Goal: Task Accomplishment & Management: Complete application form

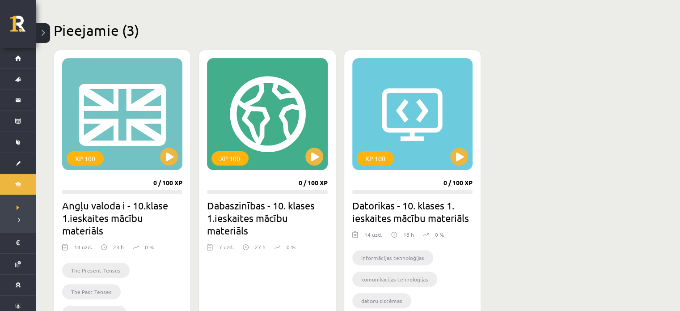
scroll to position [205, 0]
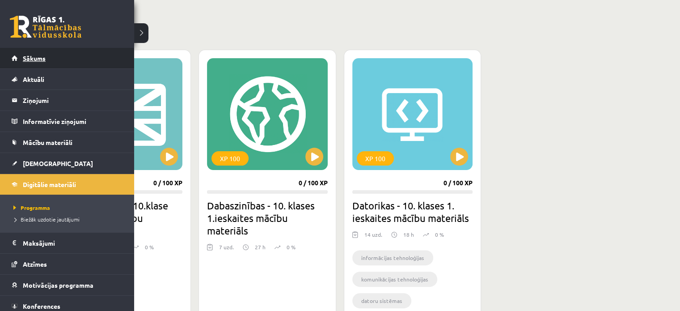
click at [53, 58] on link "Sākums" at bounding box center [67, 58] width 111 height 21
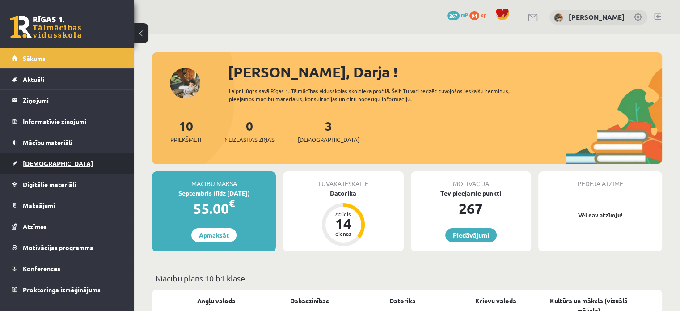
click at [32, 162] on span "[DEMOGRAPHIC_DATA]" at bounding box center [58, 163] width 70 height 8
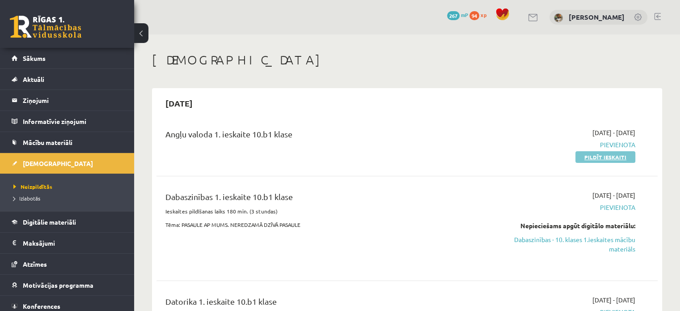
click at [617, 157] on link "Pildīt ieskaiti" at bounding box center [606, 157] width 60 height 12
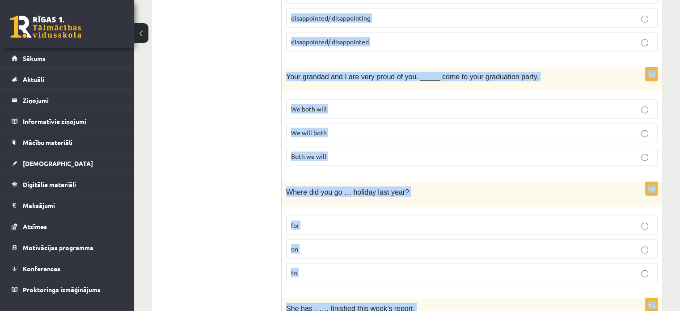
scroll to position [2170, 0]
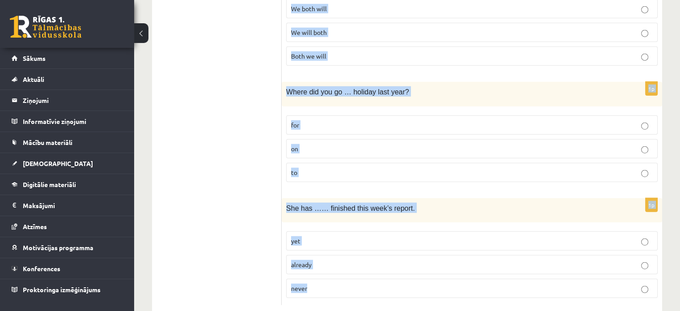
drag, startPoint x: 285, startPoint y: 35, endPoint x: 406, endPoint y: 263, distance: 257.9
copy form "Lor ipsum dol 1971s …... ame con adipisc elitse do eiu t incididu. ut lab etdol…"
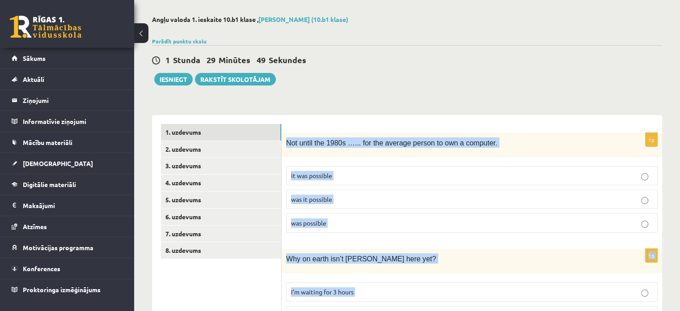
scroll to position [13, 0]
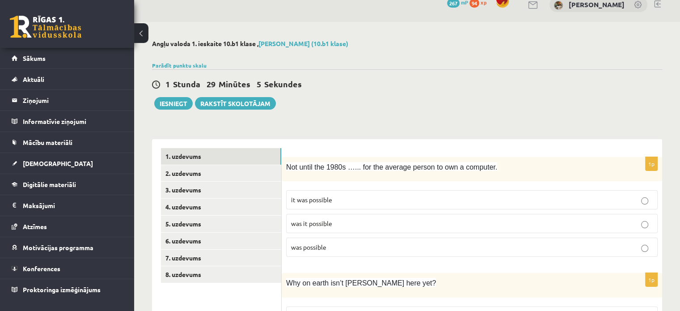
click at [328, 227] on p "was it possible" at bounding box center [472, 223] width 362 height 9
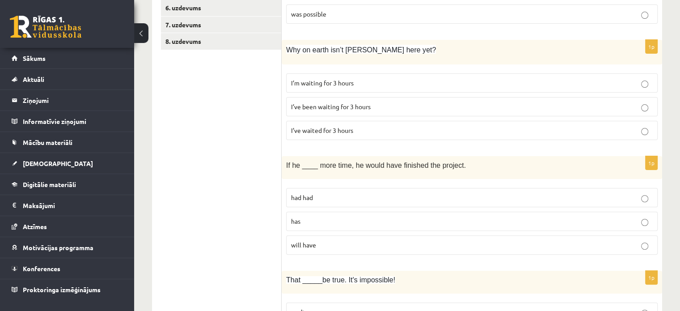
scroll to position [261, 0]
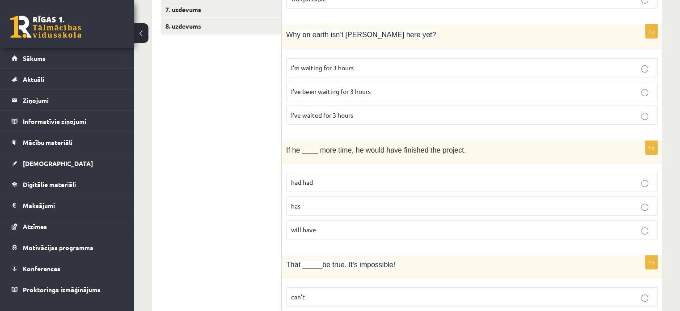
drag, startPoint x: 451, startPoint y: 66, endPoint x: 447, endPoint y: 69, distance: 5.7
click at [450, 66] on p "I’m waiting for 3 hours" at bounding box center [472, 67] width 362 height 9
click at [359, 85] on label "I’ve been waiting for 3 hours" at bounding box center [472, 91] width 372 height 19
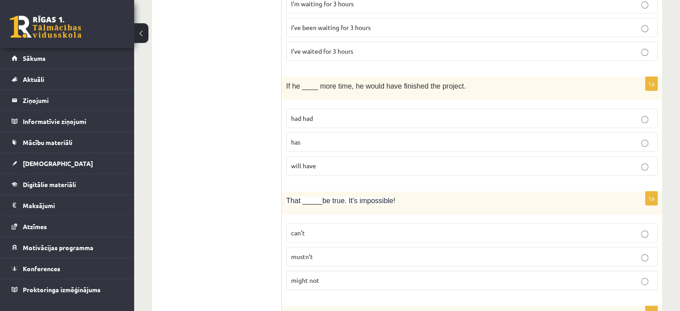
scroll to position [340, 0]
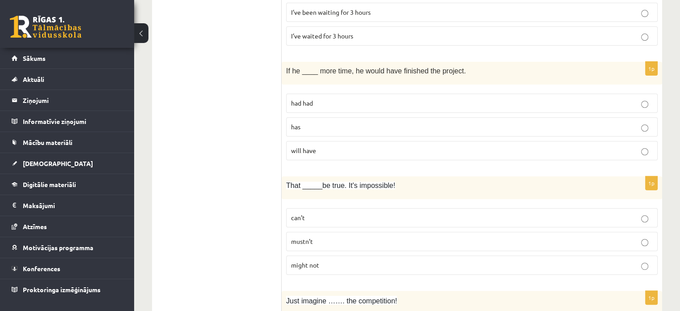
click at [327, 98] on p "had had" at bounding box center [472, 102] width 362 height 9
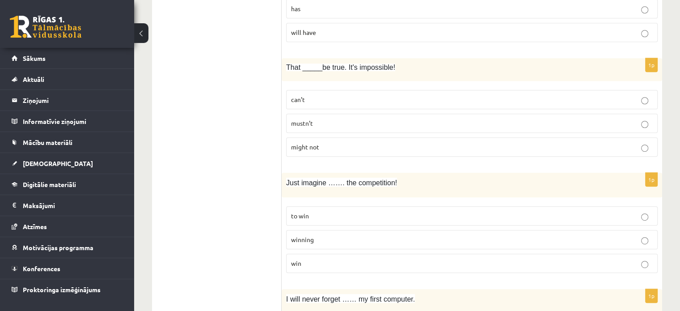
scroll to position [461, 0]
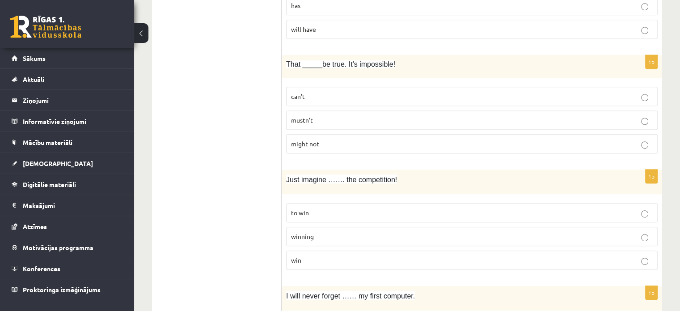
click at [327, 98] on p "can’t" at bounding box center [472, 96] width 362 height 9
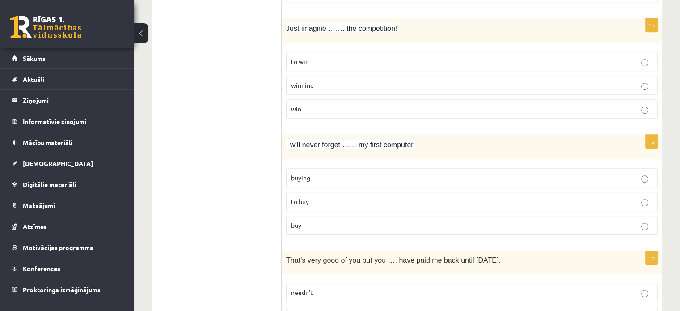
scroll to position [615, 0]
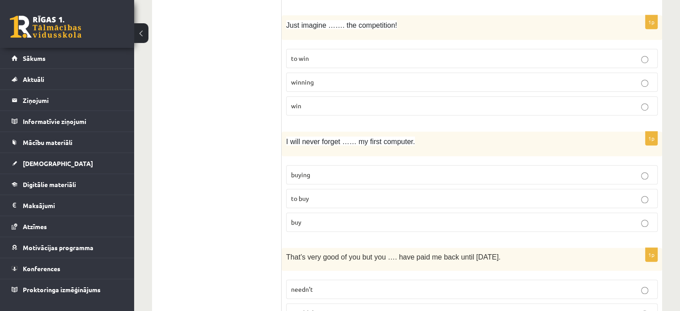
click at [386, 85] on label "winning" at bounding box center [472, 81] width 372 height 19
click at [363, 165] on label "buying" at bounding box center [472, 174] width 372 height 19
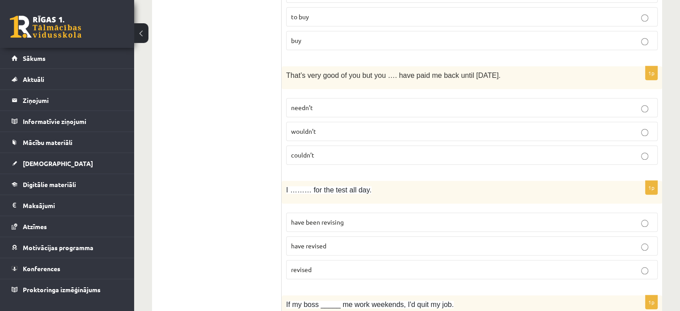
scroll to position [834, 0]
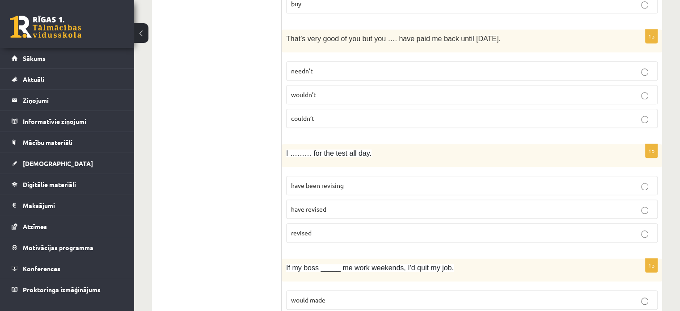
click at [372, 61] on label "needn’t" at bounding box center [472, 70] width 372 height 19
click at [360, 181] on p "have been revising" at bounding box center [472, 185] width 362 height 9
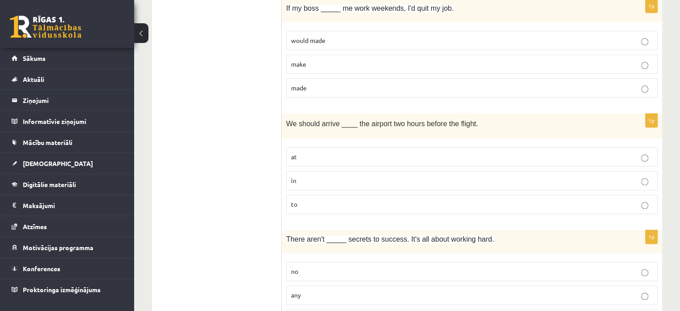
scroll to position [1081, 0]
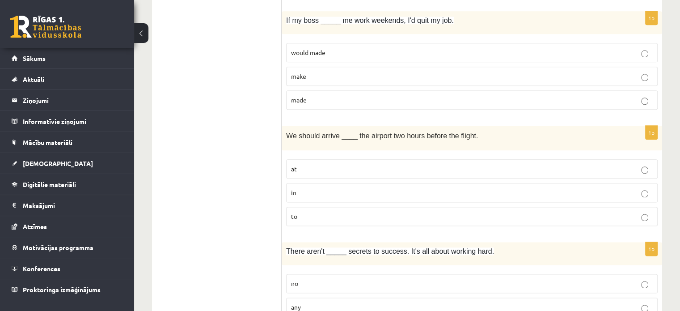
click at [335, 95] on p "made" at bounding box center [472, 99] width 362 height 9
click at [326, 168] on label "at" at bounding box center [472, 168] width 372 height 19
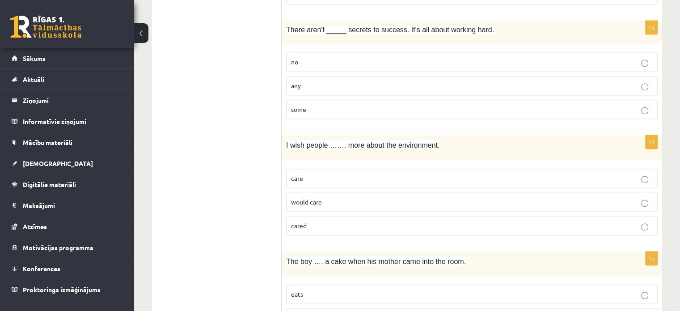
scroll to position [1299, 0]
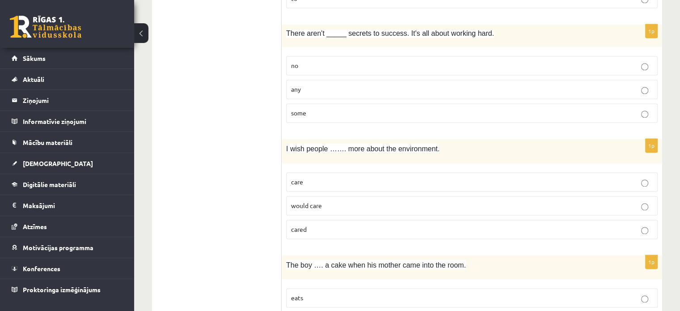
drag, startPoint x: 305, startPoint y: 85, endPoint x: 252, endPoint y: 6, distance: 95.5
click at [305, 85] on p "any" at bounding box center [472, 89] width 362 height 9
click at [337, 225] on p "cared" at bounding box center [472, 229] width 362 height 9
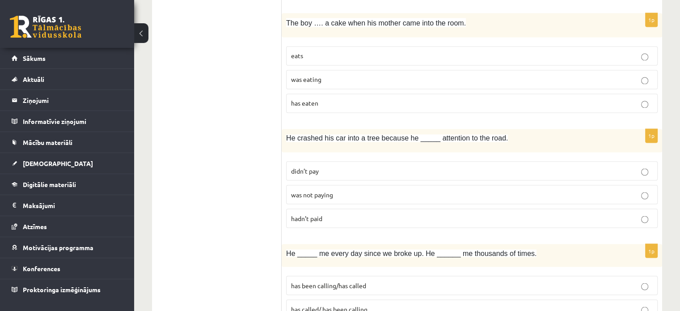
scroll to position [1544, 0]
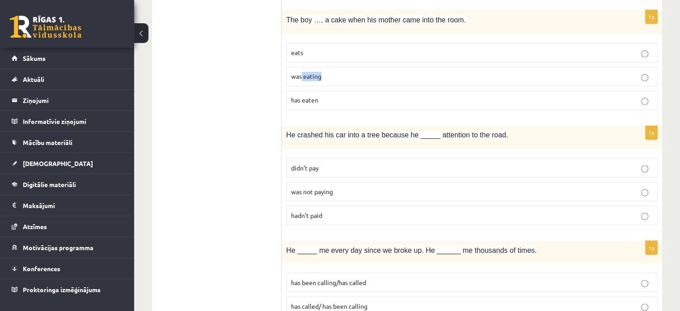
click at [302, 75] on label "was eating" at bounding box center [472, 76] width 372 height 19
click at [382, 72] on p "was eating" at bounding box center [472, 76] width 362 height 9
drag, startPoint x: 335, startPoint y: 184, endPoint x: 331, endPoint y: 176, distance: 8.4
click at [335, 187] on p "was not paying" at bounding box center [472, 191] width 362 height 9
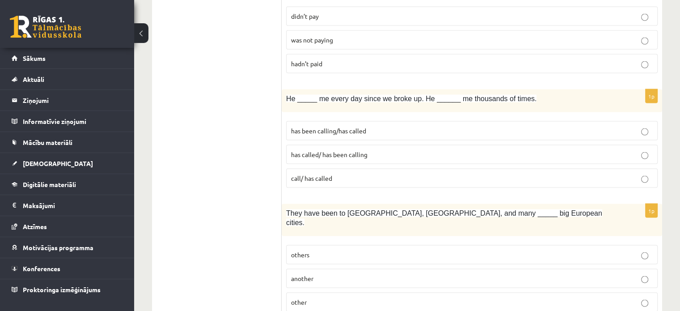
scroll to position [1693, 0]
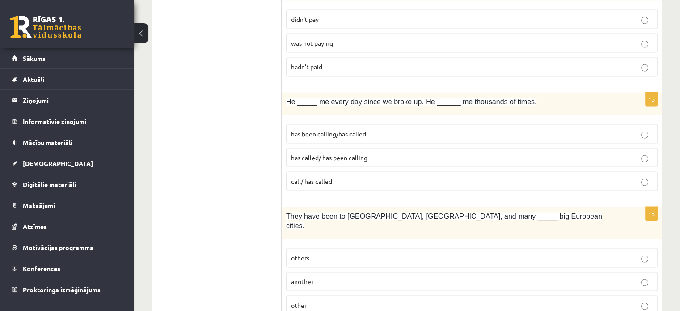
click at [320, 129] on span "has been calling/has called" at bounding box center [328, 133] width 75 height 8
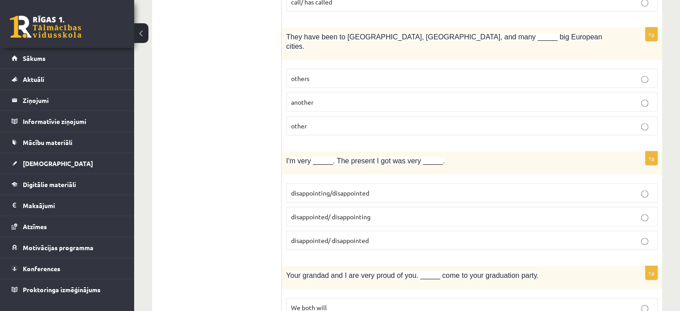
scroll to position [1884, 0]
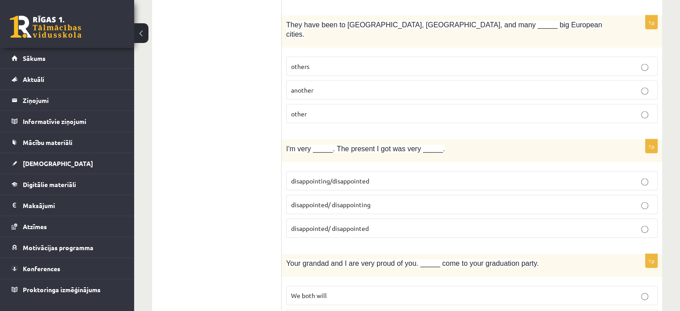
click at [350, 109] on p "other" at bounding box center [472, 113] width 362 height 9
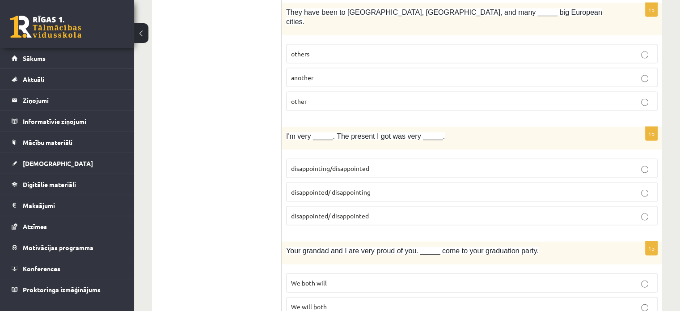
scroll to position [1899, 0]
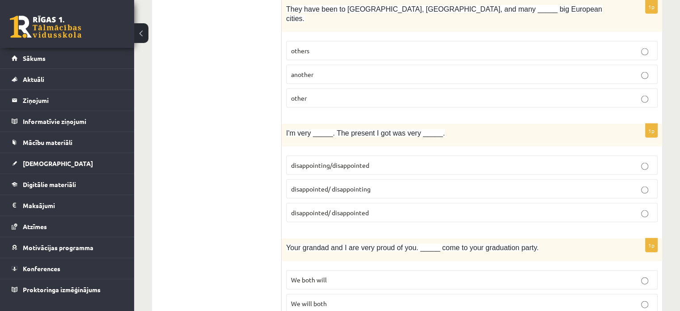
click at [335, 161] on span "disappointing/disappointed" at bounding box center [330, 165] width 78 height 8
click at [361, 185] on span "disappointed/ disappointing" at bounding box center [331, 189] width 80 height 8
click at [351, 299] on p "We will both" at bounding box center [472, 303] width 362 height 9
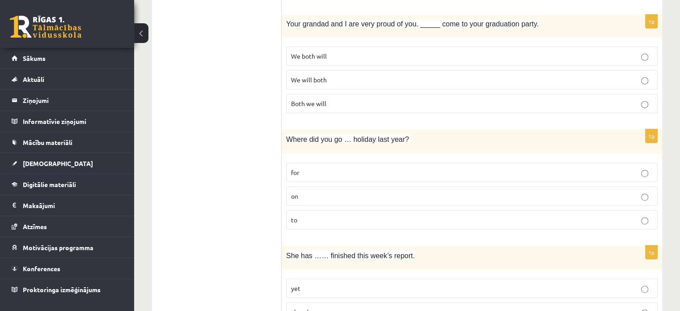
scroll to position [2170, 0]
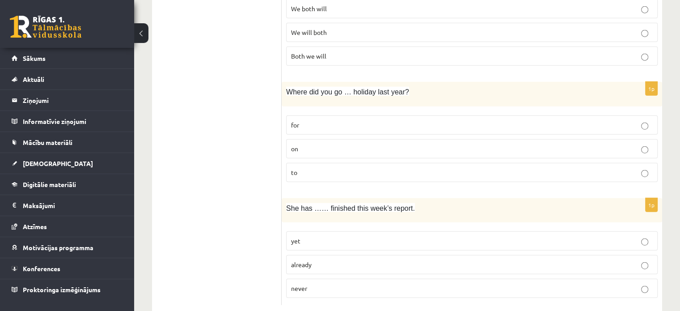
drag, startPoint x: 324, startPoint y: 127, endPoint x: 224, endPoint y: 5, distance: 157.3
click at [320, 144] on p "on" at bounding box center [472, 148] width 362 height 9
click at [328, 255] on label "already" at bounding box center [472, 264] width 372 height 19
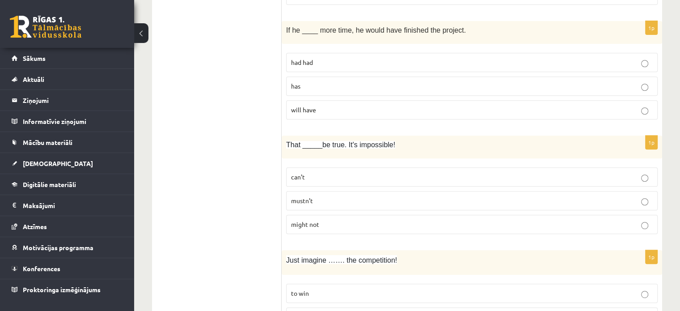
scroll to position [0, 0]
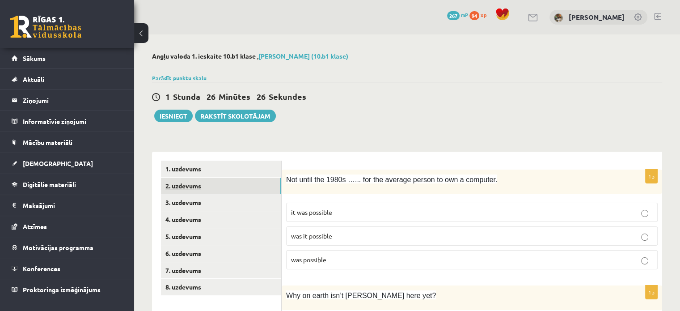
click at [223, 185] on link "2. uzdevums" at bounding box center [221, 186] width 120 height 17
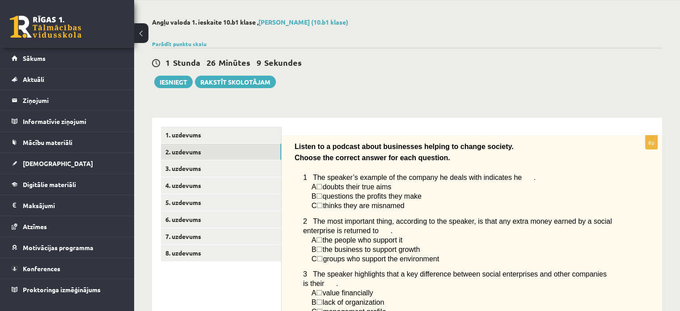
scroll to position [423, 0]
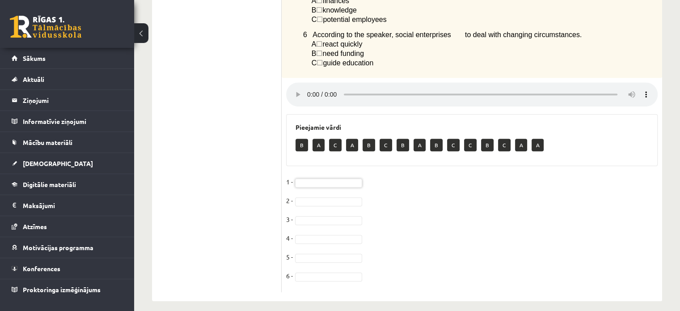
click at [322, 40] on span "☐" at bounding box center [319, 44] width 6 height 8
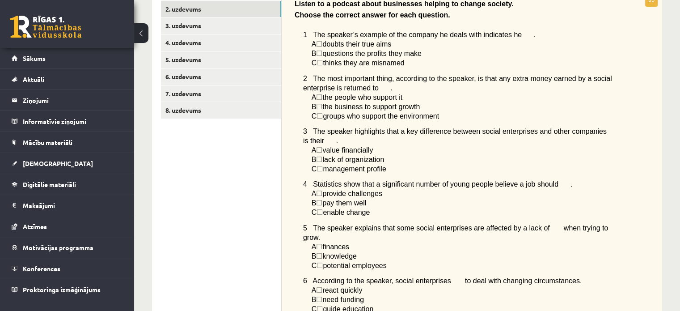
scroll to position [183, 0]
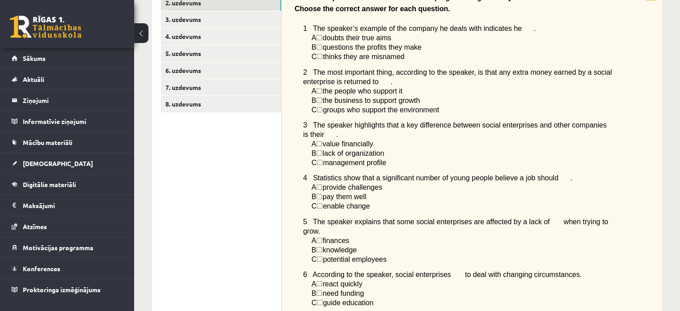
drag, startPoint x: 289, startPoint y: 4, endPoint x: 427, endPoint y: 298, distance: 324.6
click at [427, 298] on div "Listen to a podcast about businesses helping to change society. Choose the corr…" at bounding box center [472, 152] width 381 height 331
copy div "Choose the correct answer for each question. 1 The speaker’s example of the com…"
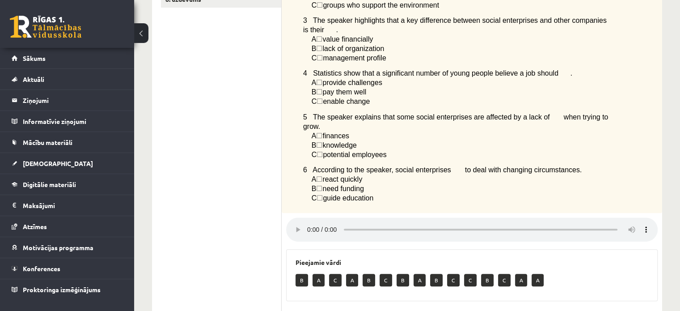
scroll to position [287, 0]
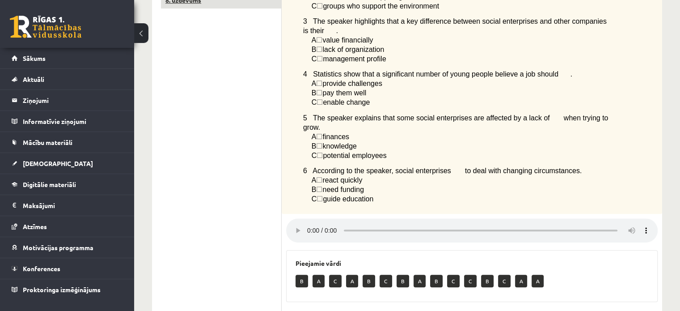
drag, startPoint x: 216, startPoint y: 88, endPoint x: 238, endPoint y: 0, distance: 90.7
click at [220, 80] on ul "1. uzdevums 2. uzdevums 3. uzdevums 4. uzdevums 5. uzdevums 6. uzdevums 7. uzde…" at bounding box center [221, 151] width 121 height 554
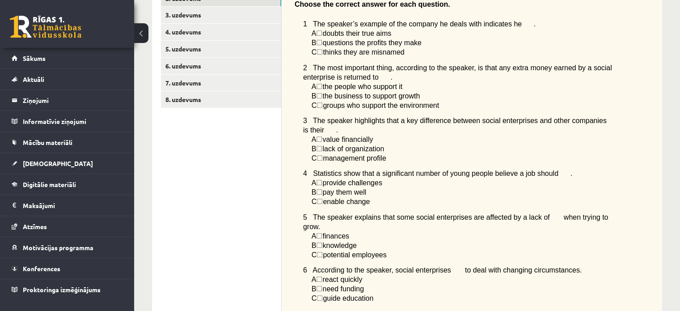
scroll to position [188, 0]
click at [321, 44] on span "☐" at bounding box center [319, 42] width 6 height 8
click at [322, 42] on span "☐" at bounding box center [319, 42] width 6 height 8
click at [314, 43] on span "B" at bounding box center [314, 42] width 5 height 8
click at [315, 43] on span "B" at bounding box center [314, 42] width 5 height 8
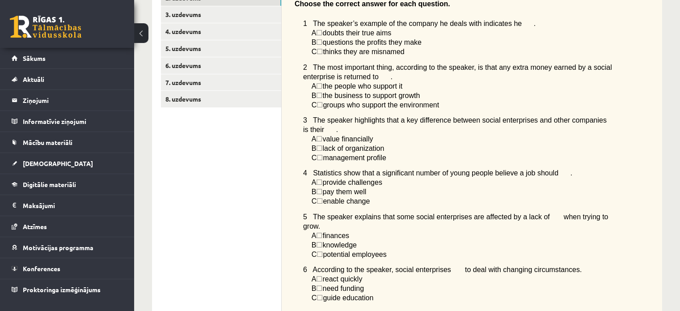
click at [303, 57] on div "Listen to a podcast about businesses helping to change society. Choose the corr…" at bounding box center [472, 147] width 381 height 331
click at [322, 97] on span "☐" at bounding box center [319, 96] width 6 height 8
click at [353, 96] on span "the business to support growth" at bounding box center [371, 96] width 98 height 8
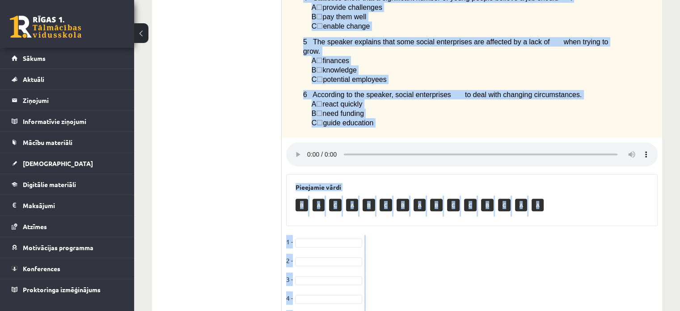
scroll to position [423, 0]
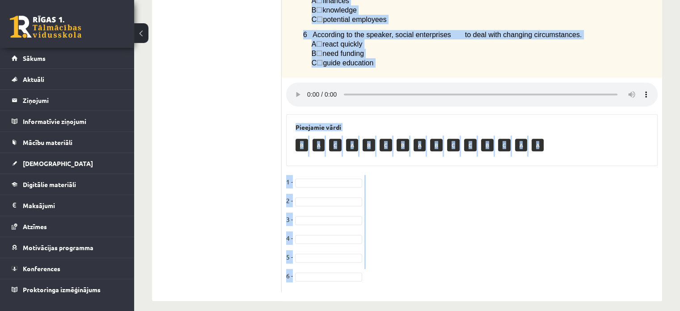
drag, startPoint x: 305, startPoint y: 39, endPoint x: 488, endPoint y: 53, distance: 184.4
copy div "Choose the correct answer for each question. 1 The speaker’s example of the com…"
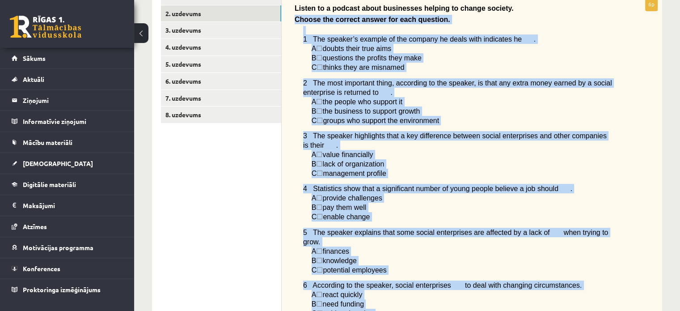
scroll to position [171, 0]
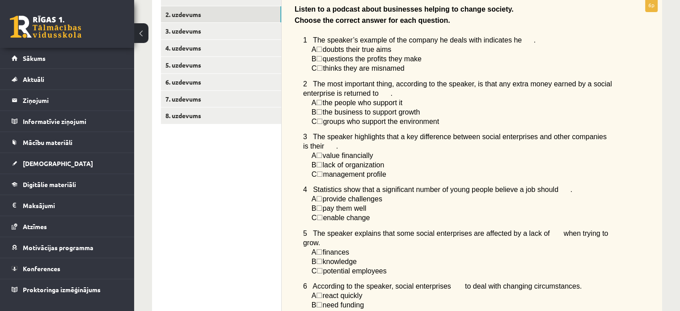
drag, startPoint x: 258, startPoint y: 198, endPoint x: 260, endPoint y: 203, distance: 5.2
click at [258, 199] on ul "1. uzdevums 2. uzdevums 3. uzdevums 4. uzdevums 5. uzdevums 6. uzdevums 7. uzde…" at bounding box center [221, 266] width 121 height 554
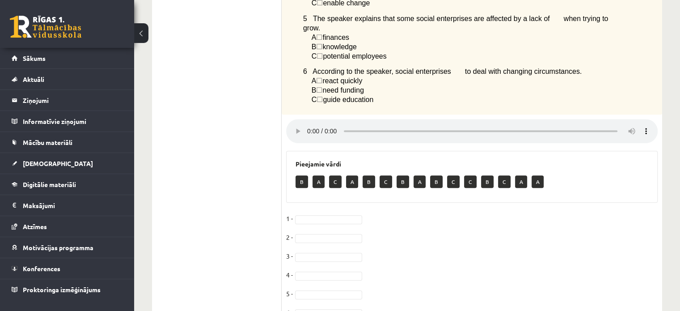
scroll to position [423, 0]
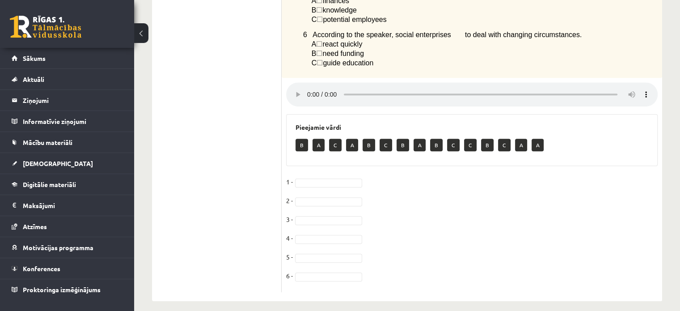
click at [318, 139] on p "A" at bounding box center [319, 145] width 12 height 13
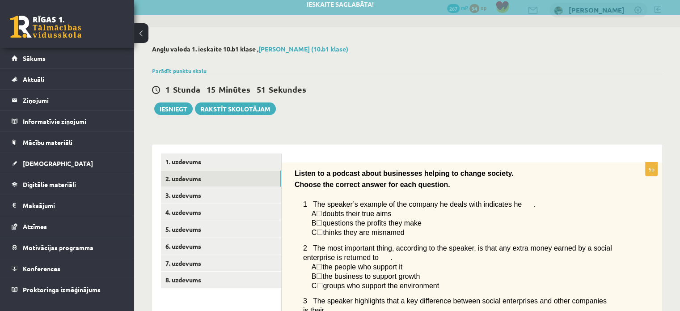
scroll to position [0, 0]
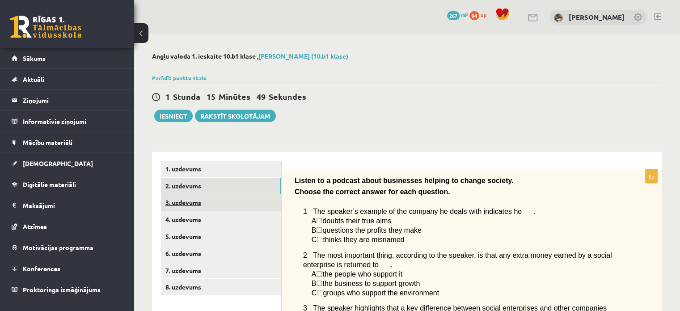
click at [198, 204] on link "3. uzdevums" at bounding box center [221, 202] width 120 height 17
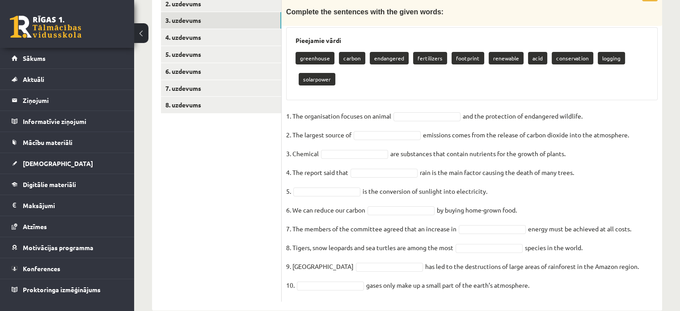
scroll to position [199, 0]
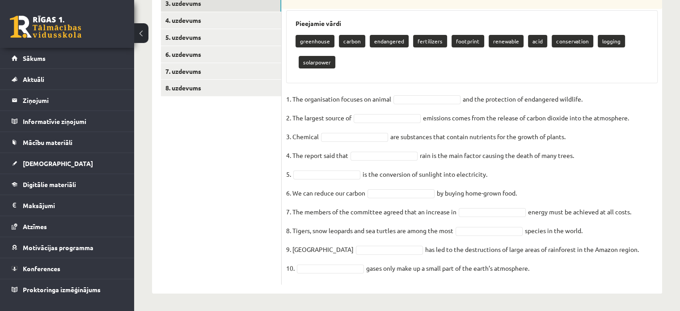
drag, startPoint x: 314, startPoint y: 44, endPoint x: 318, endPoint y: 47, distance: 5.1
click at [314, 45] on p "greenhouse" at bounding box center [315, 41] width 39 height 13
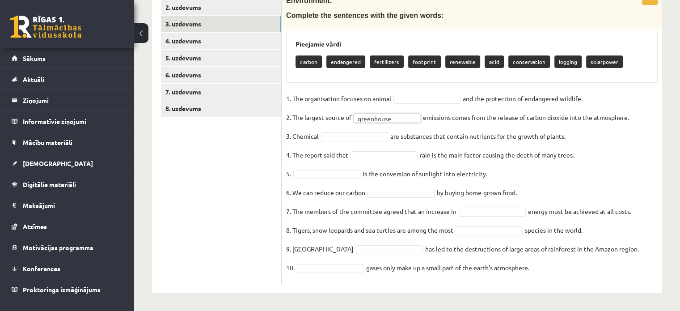
scroll to position [178, 0]
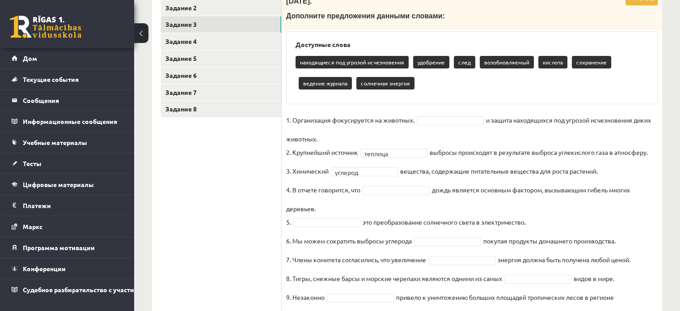
click at [240, 141] on ul "Задание 1 Задание 2 Задание 3 Задание 4 Задание 5 Задание 6 Задание 7 Задание 8" at bounding box center [221, 164] width 121 height 363
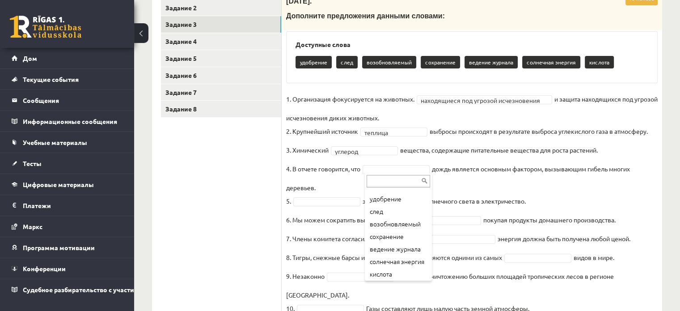
scroll to position [0, 0]
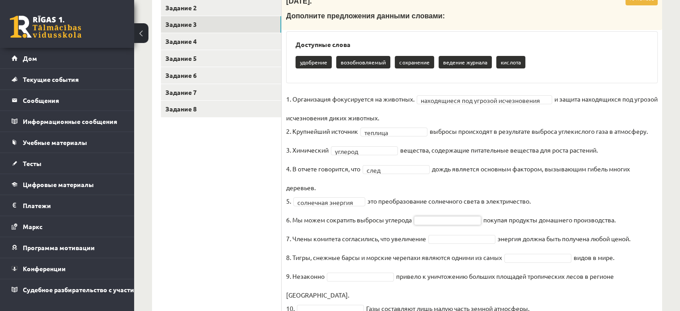
drag, startPoint x: 581, startPoint y: 186, endPoint x: 676, endPoint y: 179, distance: 95.5
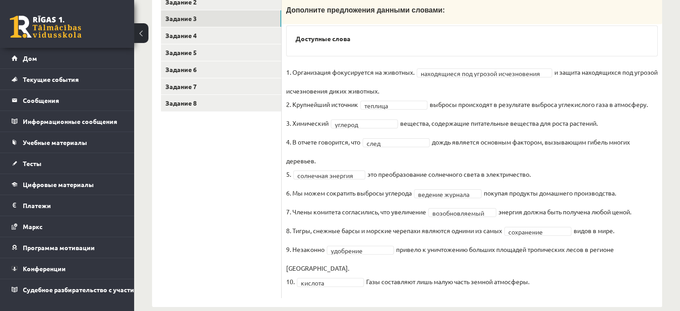
scroll to position [157, 0]
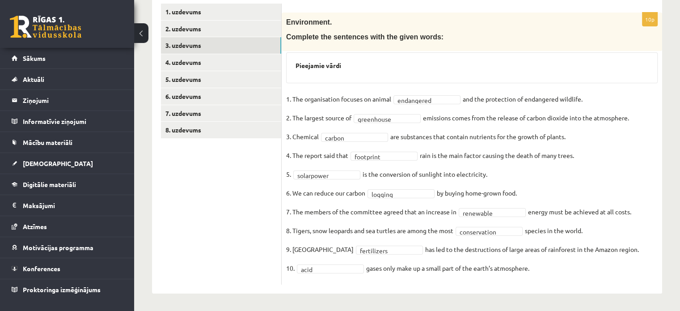
drag, startPoint x: 592, startPoint y: 1, endPoint x: 432, endPoint y: 28, distance: 162.4
click at [432, 28] on div "Environment. Complete the sentences with the given words:" at bounding box center [472, 32] width 381 height 38
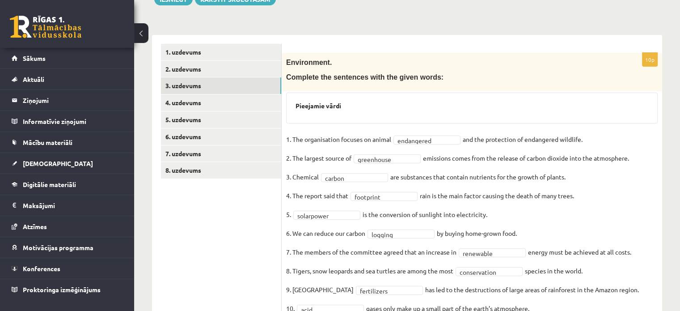
drag, startPoint x: 286, startPoint y: 96, endPoint x: 403, endPoint y: 118, distance: 118.7
click at [403, 118] on div "**********" at bounding box center [472, 189] width 381 height 272
click at [406, 114] on div "Pieejamie vārdi" at bounding box center [472, 108] width 372 height 31
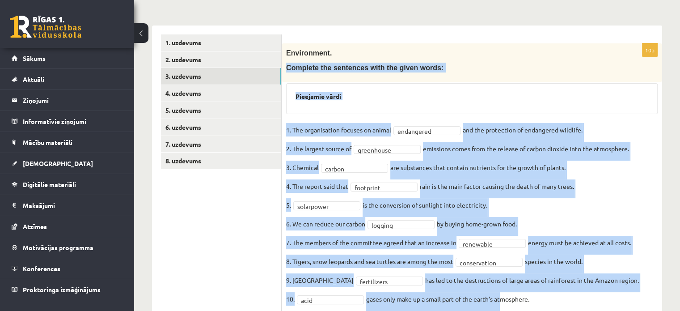
scroll to position [157, 0]
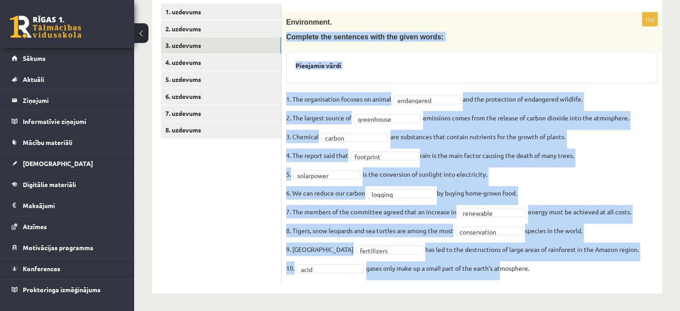
drag, startPoint x: 286, startPoint y: 78, endPoint x: 593, endPoint y: 289, distance: 372.0
click at [592, 291] on div "**********" at bounding box center [472, 144] width 381 height 299
copy div "Complete the sentences with the given words: Pieejamie vārdi 1. The organisatio…"
drag, startPoint x: 463, startPoint y: 69, endPoint x: 463, endPoint y: 76, distance: 7.2
click at [463, 70] on div "Pieejamie vārdi" at bounding box center [472, 67] width 372 height 31
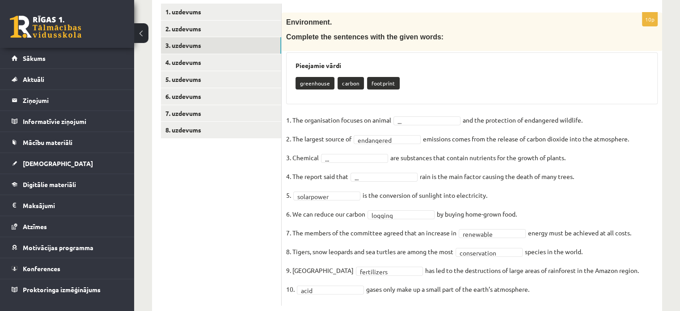
click at [331, 199] on fieldset "**********" at bounding box center [472, 207] width 372 height 188
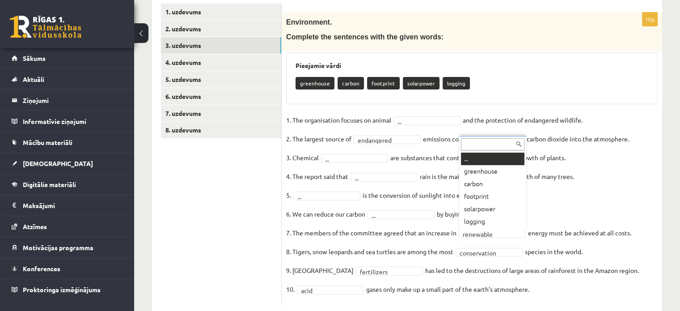
drag, startPoint x: 487, startPoint y: 162, endPoint x: 473, endPoint y: 208, distance: 48.0
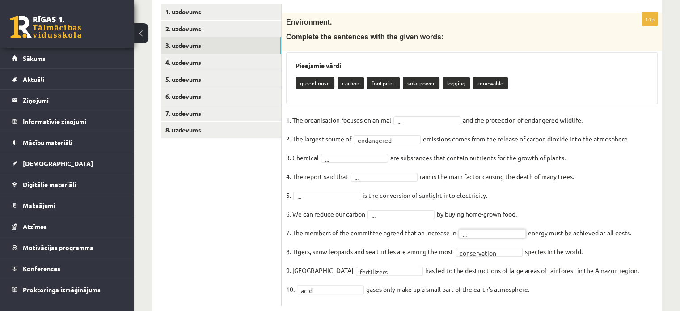
click at [491, 256] on fieldset "**********" at bounding box center [472, 207] width 372 height 188
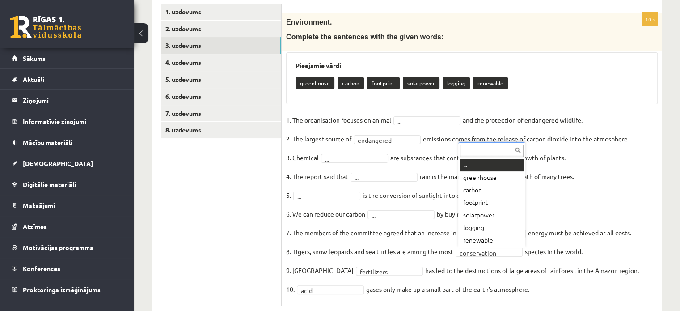
drag, startPoint x: 488, startPoint y: 248, endPoint x: 490, endPoint y: 232, distance: 16.3
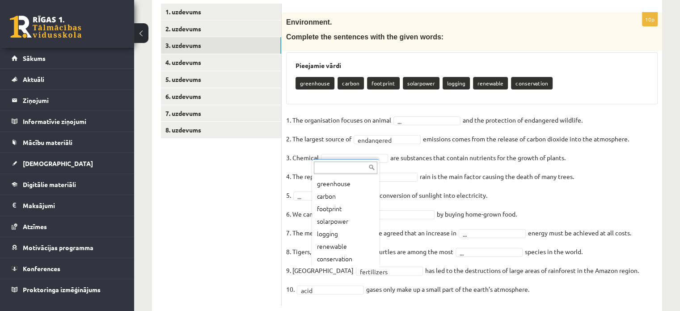
scroll to position [0, 0]
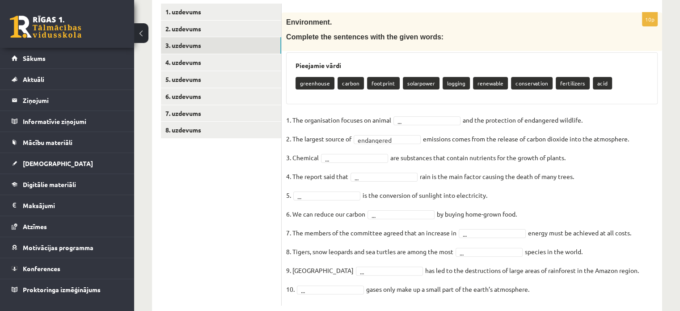
drag, startPoint x: 292, startPoint y: 64, endPoint x: 605, endPoint y: 291, distance: 387.2
click at [606, 291] on div "**********" at bounding box center [472, 159] width 381 height 293
drag, startPoint x: 395, startPoint y: 48, endPoint x: 335, endPoint y: 42, distance: 60.7
click at [395, 48] on div "Environment. Complete the sentences with the given words:" at bounding box center [472, 32] width 381 height 38
drag, startPoint x: 293, startPoint y: 38, endPoint x: 608, endPoint y: 301, distance: 411.3
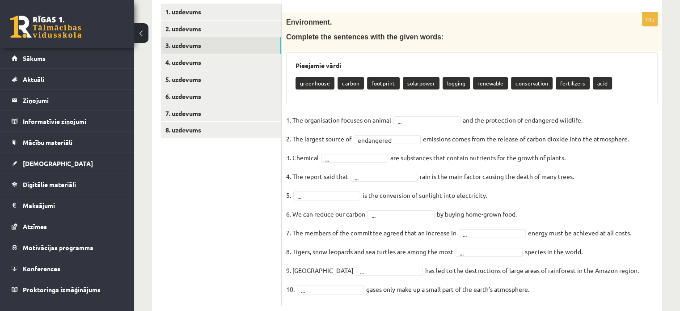
click at [608, 301] on div "**********" at bounding box center [472, 159] width 381 height 293
copy div "Complete the sentences with the given words: Pieejamie vārdi greenhouse carbon …"
drag, startPoint x: 212, startPoint y: 211, endPoint x: 263, endPoint y: 188, distance: 56.1
click at [212, 211] on ul "1. uzdevums 2. uzdevums 3. uzdevums 4. uzdevums 5. uzdevums 6. uzdevums 7. uzde…" at bounding box center [221, 155] width 121 height 302
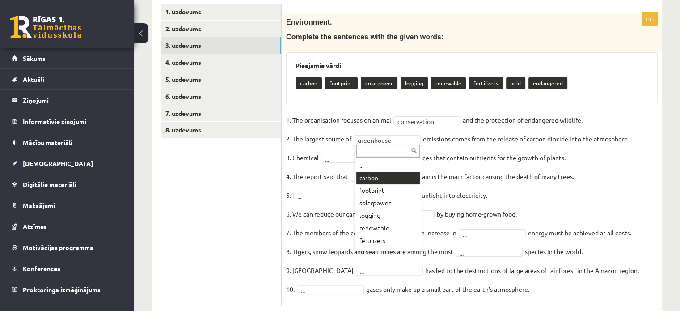
drag, startPoint x: 387, startPoint y: 176, endPoint x: 361, endPoint y: 165, distance: 28.1
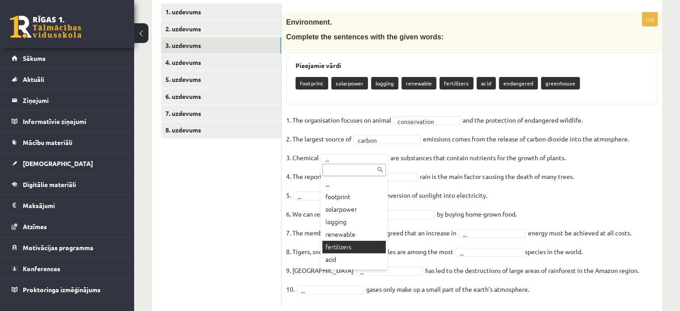
drag, startPoint x: 354, startPoint y: 245, endPoint x: 348, endPoint y: 241, distance: 7.8
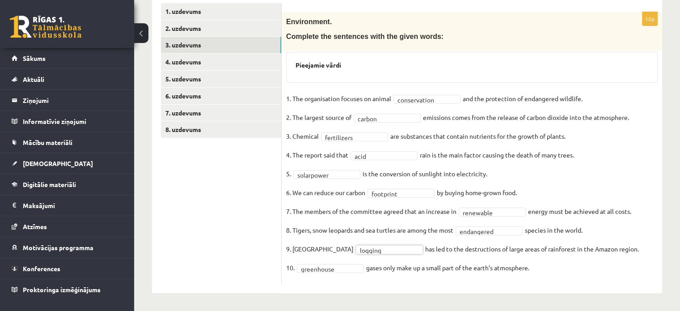
scroll to position [157, 0]
click at [218, 61] on link "4. uzdevums" at bounding box center [221, 62] width 120 height 17
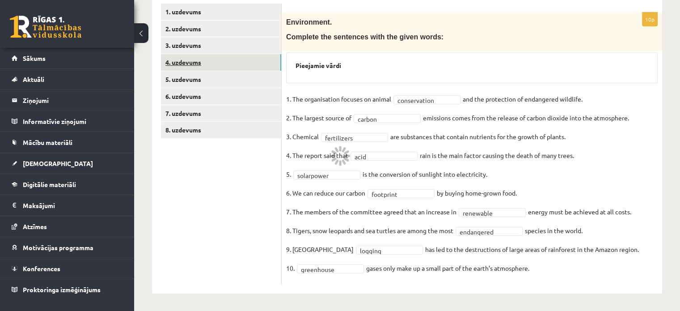
scroll to position [133, 0]
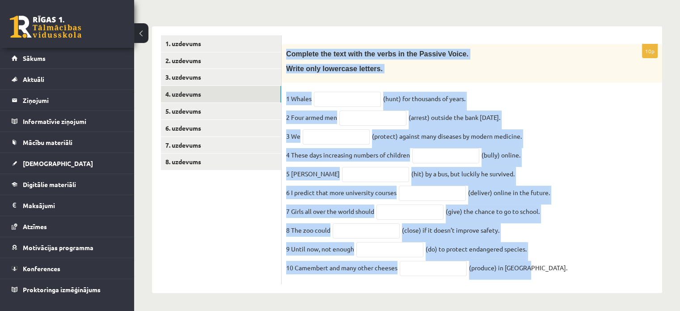
drag, startPoint x: 286, startPoint y: 45, endPoint x: 554, endPoint y: 273, distance: 351.9
click at [554, 273] on div "10p Complete the text with the verbs in the Passive Voice. Write only lowercase…" at bounding box center [472, 164] width 381 height 240
copy div "Complete the text with the verbs in the Passive Voice. Write only lowercase let…"
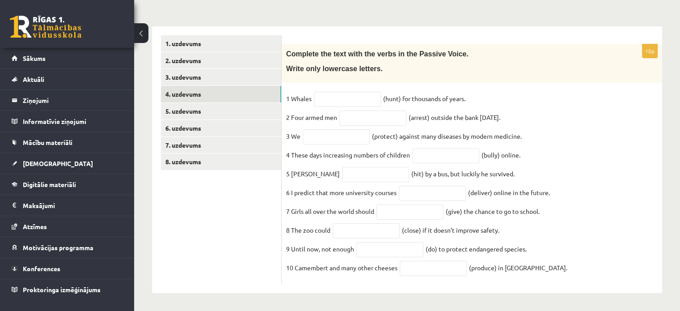
click at [256, 219] on ul "1. uzdevums 2. uzdevums 3. uzdevums 4. uzdevums 5. uzdevums 6. uzdevums 7. uzde…" at bounding box center [221, 159] width 121 height 249
click at [329, 92] on input "text" at bounding box center [347, 99] width 67 height 15
paste input "**********"
type input "**********"
click at [373, 110] on input "text" at bounding box center [372, 117] width 67 height 15
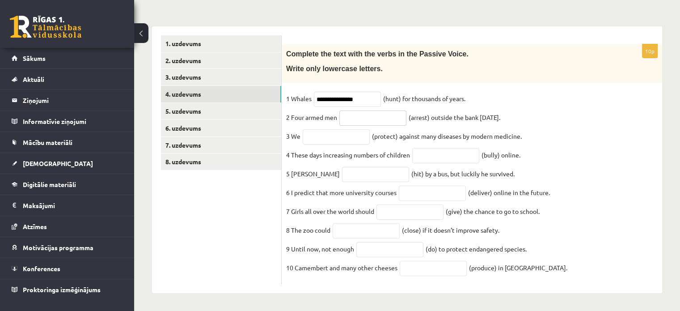
paste input "**********"
type input "**********"
click at [322, 130] on input "text" at bounding box center [336, 136] width 67 height 15
paste input "**********"
type input "**********"
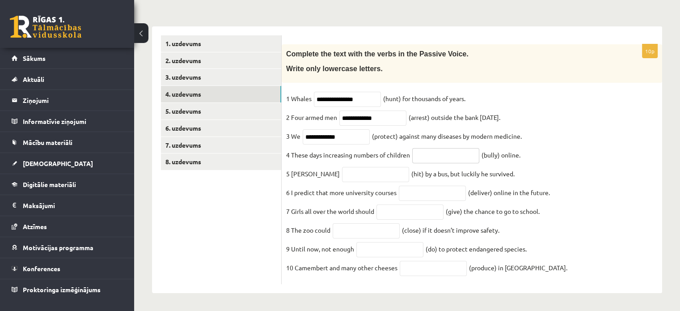
click at [452, 148] on input "text" at bounding box center [445, 155] width 67 height 15
paste input "**********"
type input "**********"
drag, startPoint x: 367, startPoint y: 165, endPoint x: 308, endPoint y: 109, distance: 81.0
click at [366, 167] on input "text" at bounding box center [375, 174] width 67 height 15
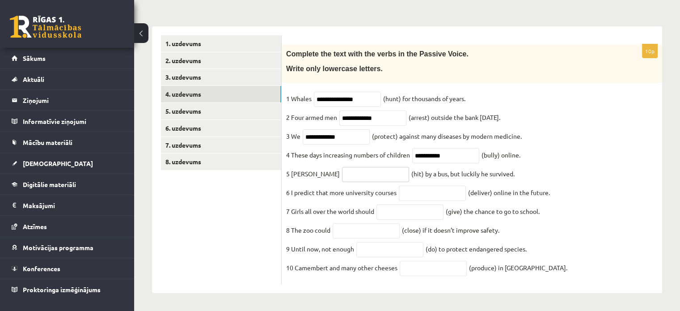
paste input "*******"
type input "*******"
click at [416, 195] on input "text" at bounding box center [432, 193] width 67 height 15
click at [336, 92] on input "**********" at bounding box center [347, 99] width 67 height 15
click at [413, 193] on input "text" at bounding box center [432, 193] width 67 height 15
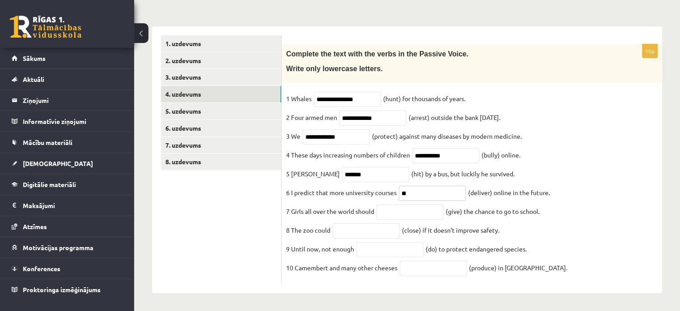
type input "*"
paste input "**********"
type input "**********"
click at [394, 210] on input "text" at bounding box center [410, 211] width 67 height 15
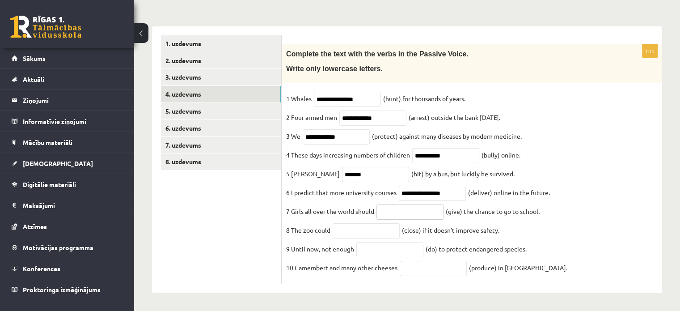
paste input "********"
type input "********"
click at [366, 220] on fieldset "**********" at bounding box center [472, 186] width 372 height 188
click at [366, 224] on input "text" at bounding box center [366, 230] width 67 height 15
paste input "*********"
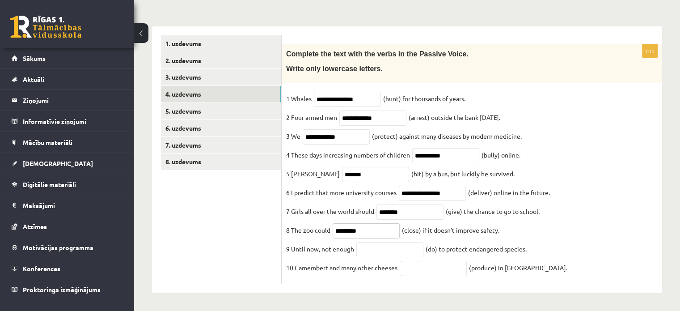
type input "*********"
click at [395, 246] on input "text" at bounding box center [389, 249] width 67 height 15
paste input "**********"
type input "**********"
click at [403, 269] on input "text" at bounding box center [433, 268] width 67 height 15
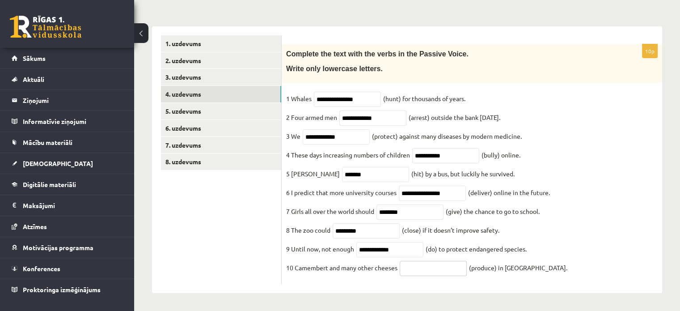
paste input "**********"
type input "**********"
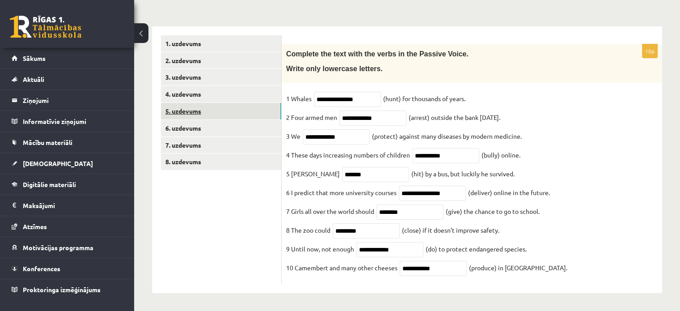
click at [186, 105] on link "5. uzdevums" at bounding box center [221, 111] width 120 height 17
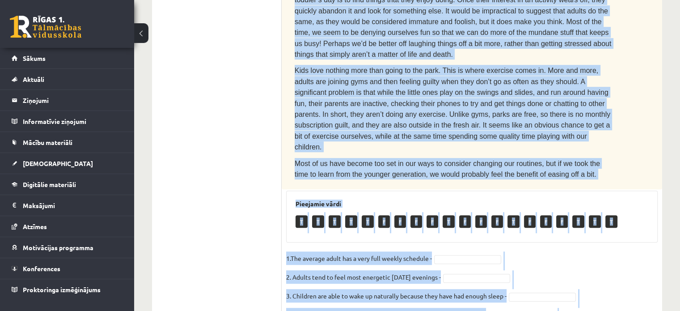
scroll to position [550, 0]
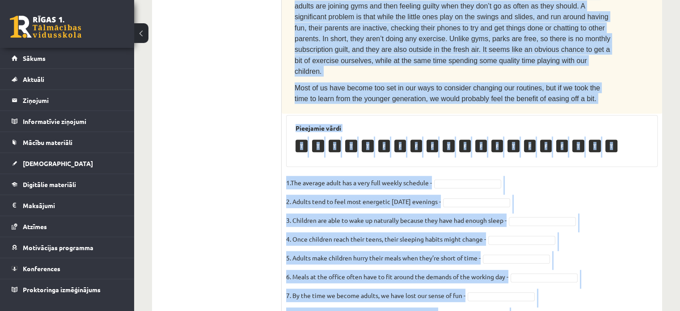
drag, startPoint x: 297, startPoint y: 120, endPoint x: 475, endPoint y: 268, distance: 231.6
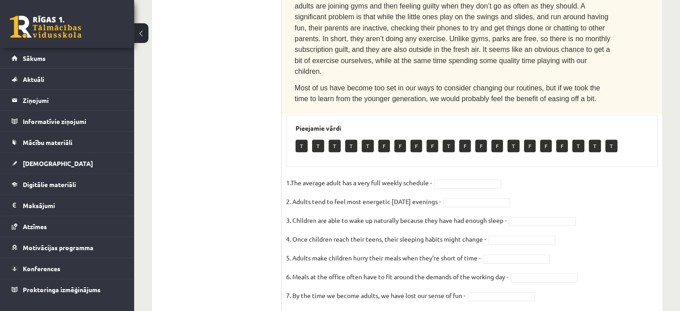
drag, startPoint x: 221, startPoint y: 161, endPoint x: 308, endPoint y: 175, distance: 88.8
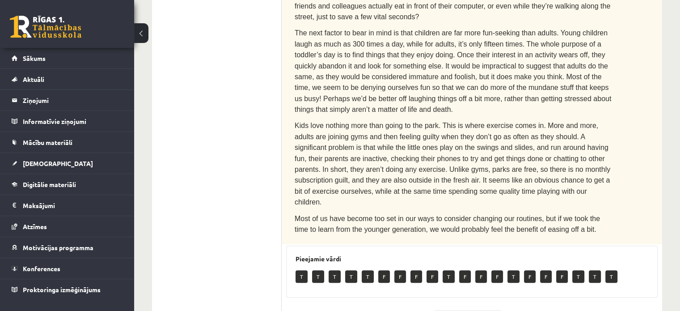
scroll to position [494, 0]
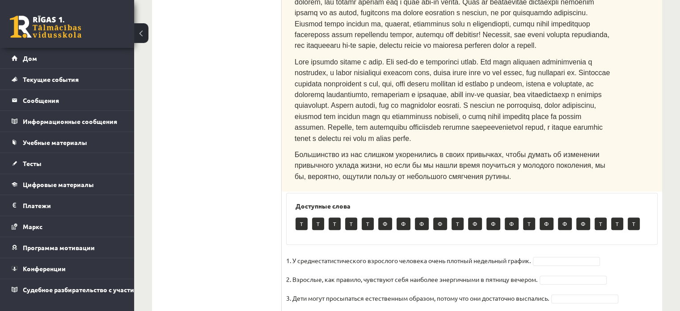
click at [215, 172] on ul "Задание 1 Задание 2 Задание 3 Задание 4 Задание 5 Задание 6 Задание 7 Задание 8" at bounding box center [221, 56] width 121 height 779
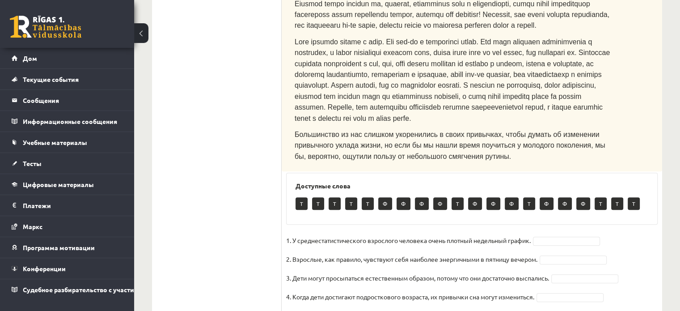
scroll to position [549, 0]
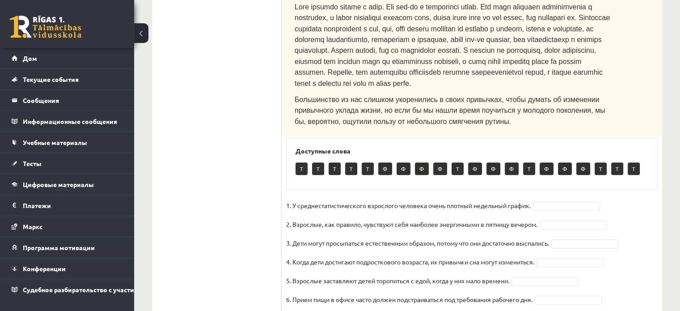
click at [551, 199] on fieldset "1. У среднестатистического взрослого человека очень плотный недельный график. 2…" at bounding box center [472, 293] width 372 height 188
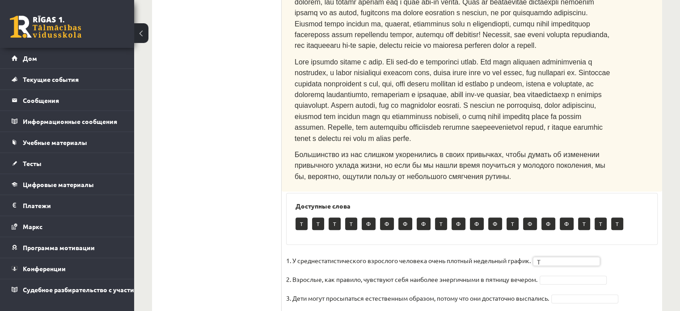
scroll to position [496, 0]
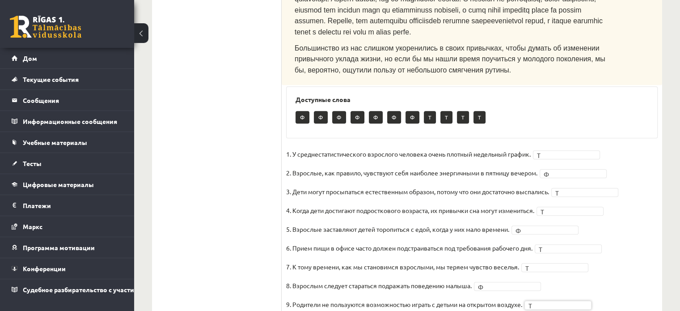
scroll to position [605, 0]
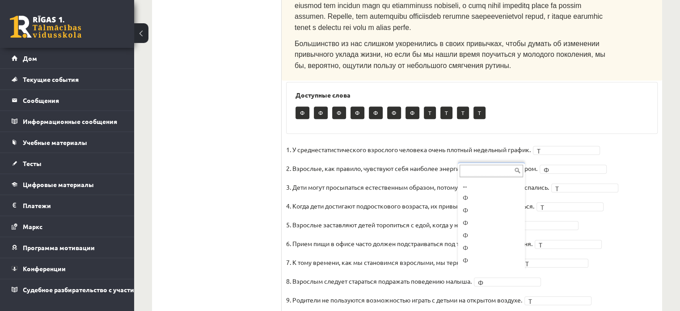
drag, startPoint x: 574, startPoint y: 264, endPoint x: 614, endPoint y: 263, distance: 39.4
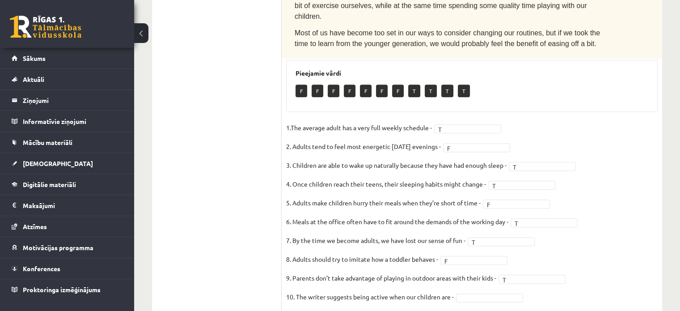
scroll to position [550, 0]
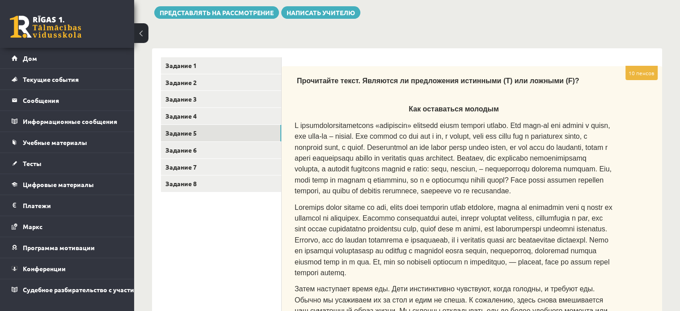
scroll to position [94, 0]
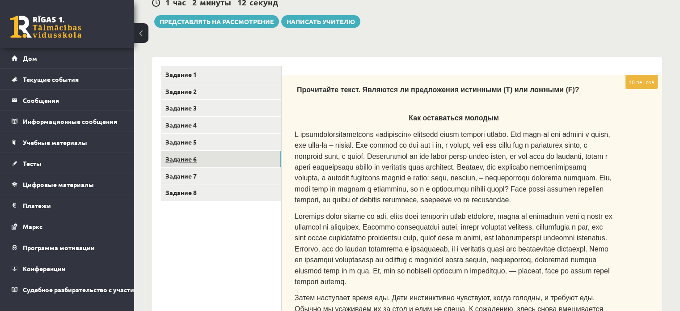
click at [208, 153] on link "Задание 6" at bounding box center [221, 159] width 120 height 17
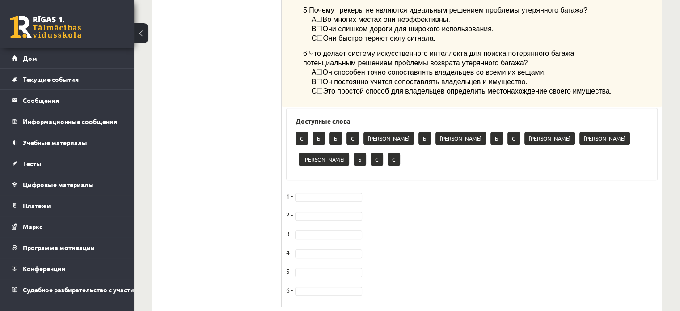
scroll to position [810, 0]
click at [368, 139] on font "А" at bounding box center [389, 137] width 42 height 7
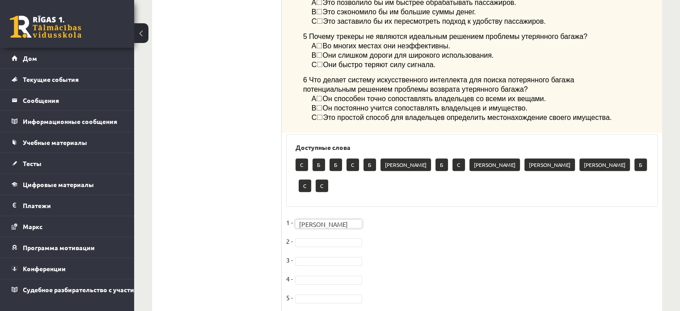
scroll to position [792, 0]
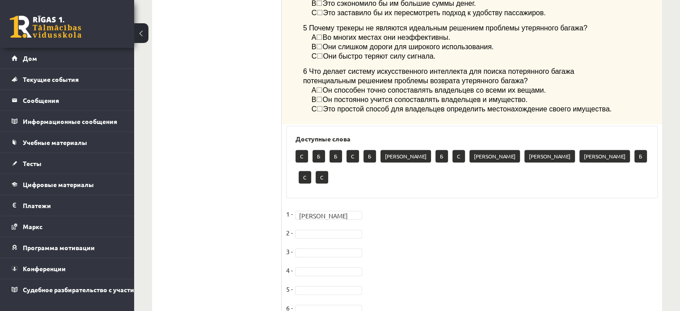
click at [340, 207] on fieldset "1 - А * 2 - 3 - 4 - 5 - 6 -" at bounding box center [472, 263] width 372 height 113
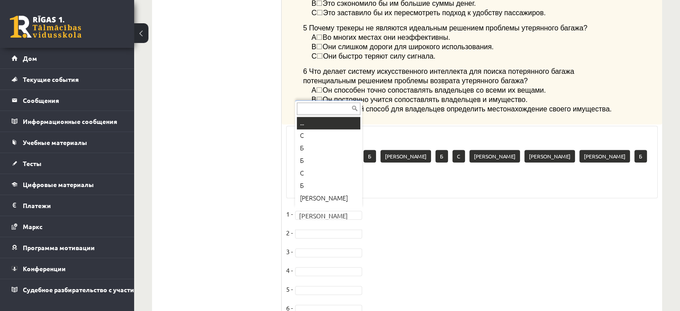
scroll to position [11, 0]
drag, startPoint x: 324, startPoint y: 127, endPoint x: 420, endPoint y: 147, distance: 97.8
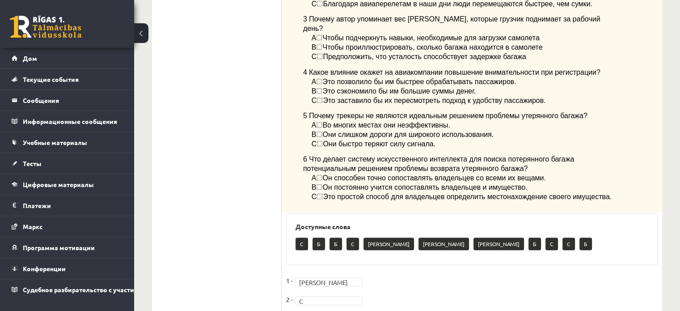
scroll to position [810, 0]
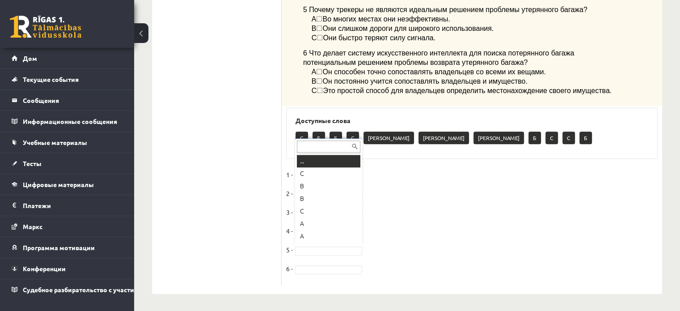
drag, startPoint x: 352, startPoint y: 247, endPoint x: 351, endPoint y: 238, distance: 9.0
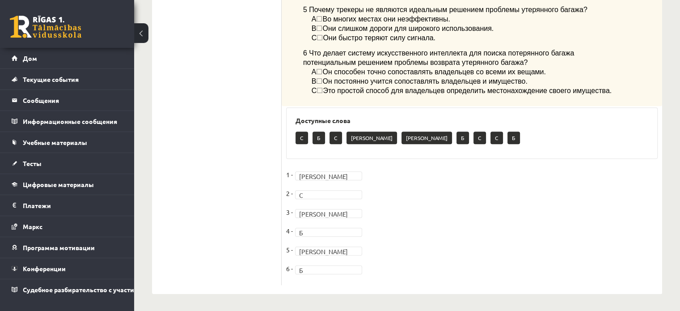
click at [630, 132] on div "С Б С А А Б С С Б" at bounding box center [472, 138] width 353 height 21
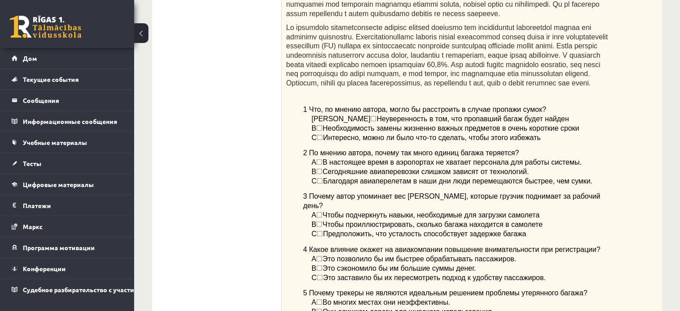
scroll to position [530, 0]
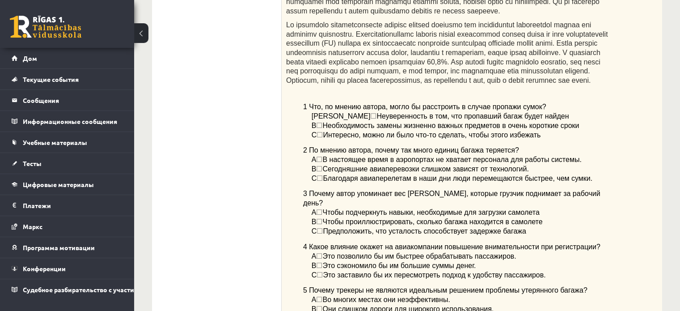
drag, startPoint x: 238, startPoint y: 173, endPoint x: 246, endPoint y: 177, distance: 9.0
click at [241, 175] on ul "Задание 1 Задание 2 Задание 3 Задание 4 Задание 5 Задание 6 Задание 7 Задание 8" at bounding box center [221, 98] width 121 height 935
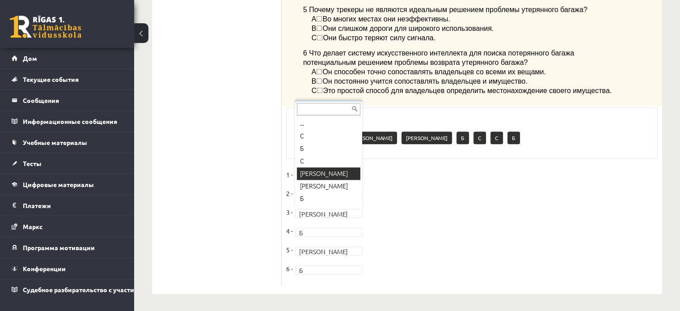
scroll to position [11, 0]
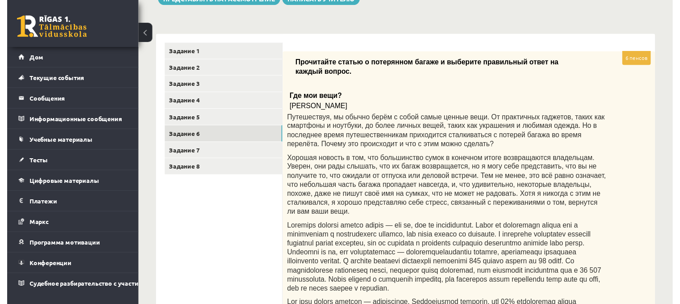
scroll to position [110, 0]
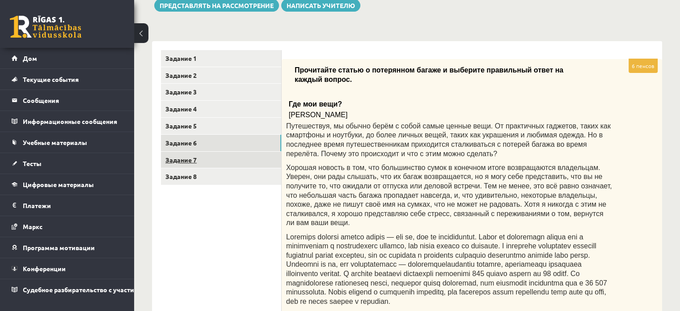
click at [186, 162] on font "Задание 7" at bounding box center [180, 160] width 31 height 8
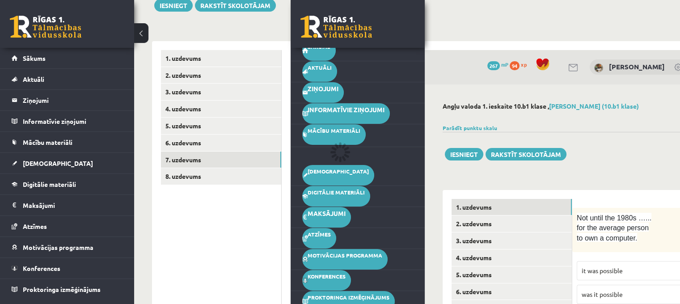
scroll to position [0, 0]
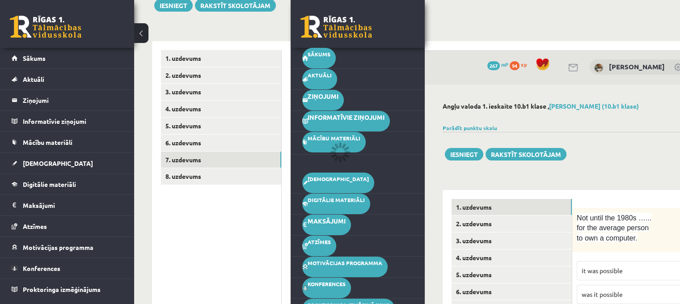
drag, startPoint x: 129, startPoint y: 248, endPoint x: 133, endPoint y: 246, distance: 4.6
click at [130, 248] on li "Motivācijas programma Aktuālās kampaņas Mācies un ziedo Uzdevumi Veikals Ieteik…" at bounding box center [67, 247] width 134 height 21
drag, startPoint x: 200, startPoint y: 236, endPoint x: 132, endPoint y: 131, distance: 124.8
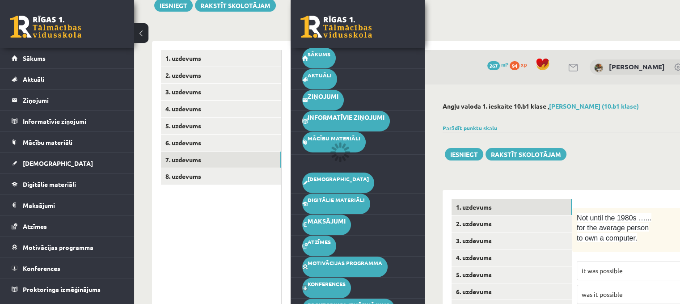
drag, startPoint x: 365, startPoint y: 5, endPoint x: 367, endPoint y: 32, distance: 26.9
click at [368, 30] on div "0 Dāvanas 267 mP 94 xp" at bounding box center [358, 24] width 134 height 48
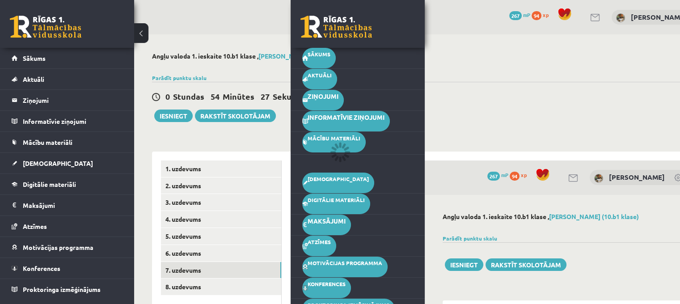
drag, startPoint x: 378, startPoint y: 7, endPoint x: 437, endPoint y: 38, distance: 66.6
click at [380, 10] on div "0 Dāvanas 267 mP 94 xp" at bounding box center [358, 24] width 134 height 48
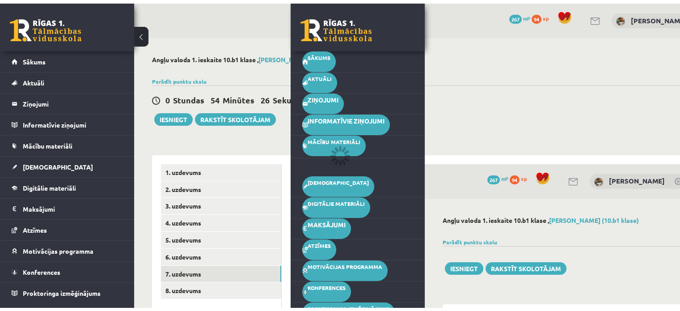
scroll to position [8, 0]
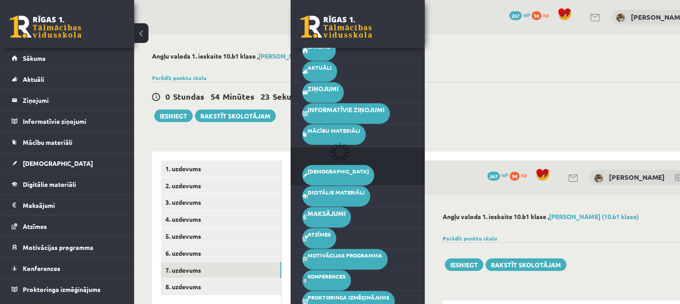
click at [342, 152] on li "Ieskaites Neizpildītās Izlabotās" at bounding box center [358, 166] width 134 height 39
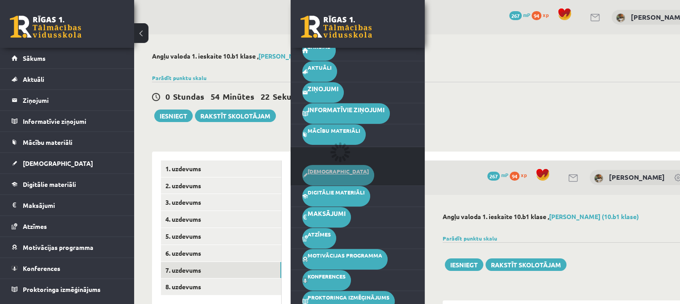
click at [308, 170] on span "[DEMOGRAPHIC_DATA]" at bounding box center [338, 171] width 61 height 7
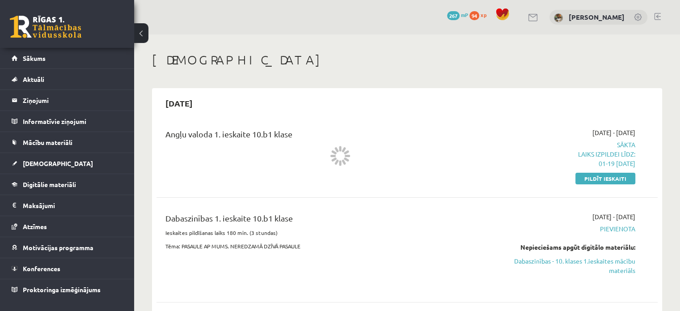
drag, startPoint x: 609, startPoint y: 177, endPoint x: 426, endPoint y: 31, distance: 233.7
click at [609, 177] on link "Pildīt ieskaiti" at bounding box center [606, 179] width 60 height 12
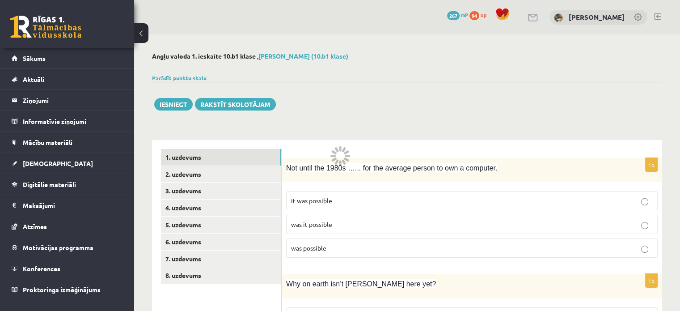
click at [225, 79] on div "Parādīt punktu skalu Atzīme No Līdz 1 0 16 2 17 24 3 25 32 4 33 40 5 41 48 6 49…" at bounding box center [407, 78] width 510 height 8
click at [199, 78] on link "Parādīt punktu skalu" at bounding box center [179, 77] width 55 height 7
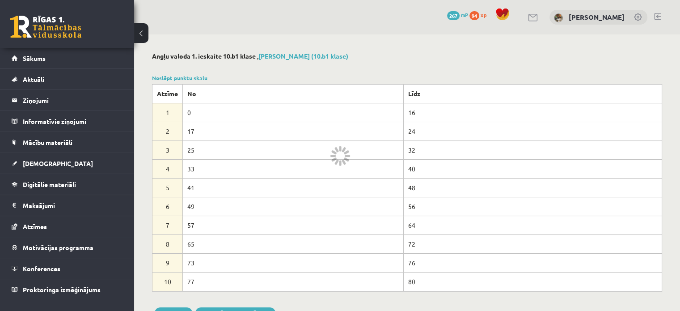
click at [147, 27] on button at bounding box center [141, 33] width 14 height 20
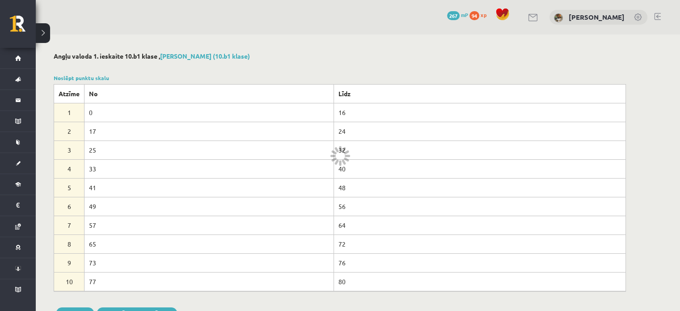
drag, startPoint x: 40, startPoint y: 34, endPoint x: 41, endPoint y: 30, distance: 4.6
click at [41, 34] on button at bounding box center [43, 33] width 14 height 20
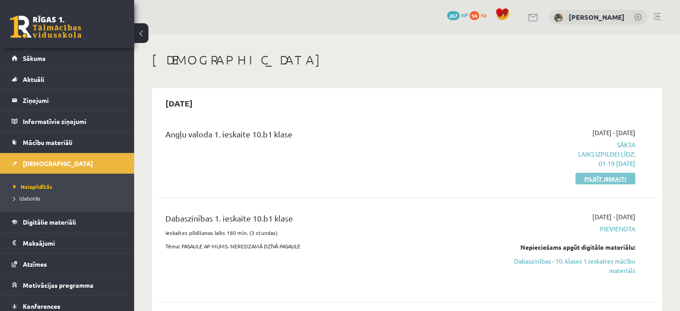
click at [594, 179] on link "Pildīt ieskaiti" at bounding box center [606, 179] width 60 height 12
click at [602, 179] on link "Pildīt ieskaiti" at bounding box center [606, 179] width 60 height 12
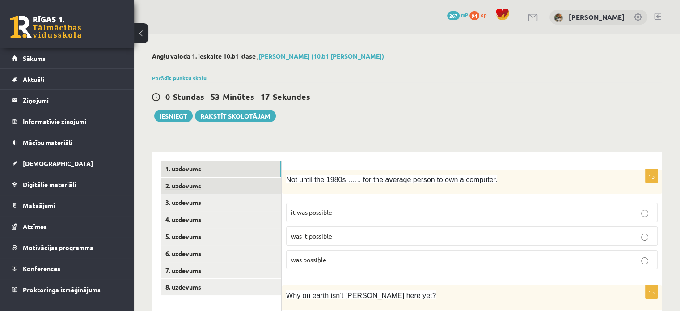
click at [189, 185] on link "2. uzdevums" at bounding box center [221, 186] width 120 height 17
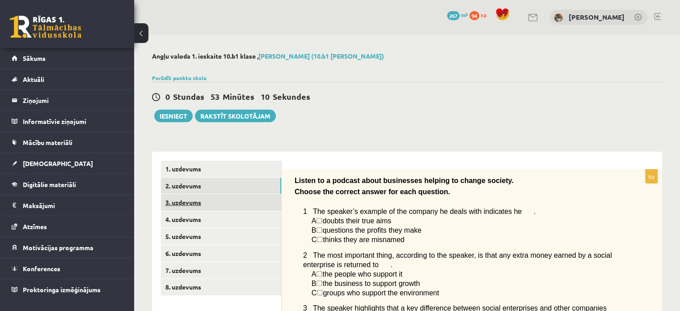
click at [234, 209] on link "3. uzdevums" at bounding box center [221, 202] width 120 height 17
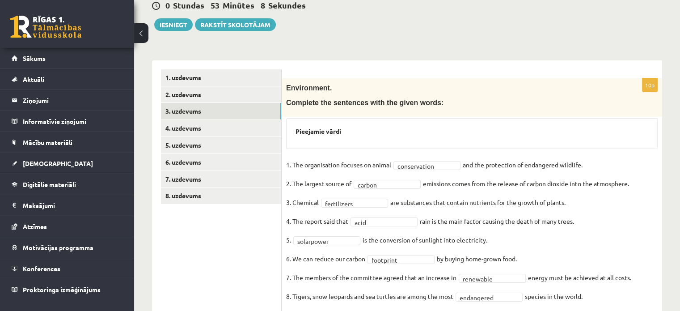
scroll to position [157, 0]
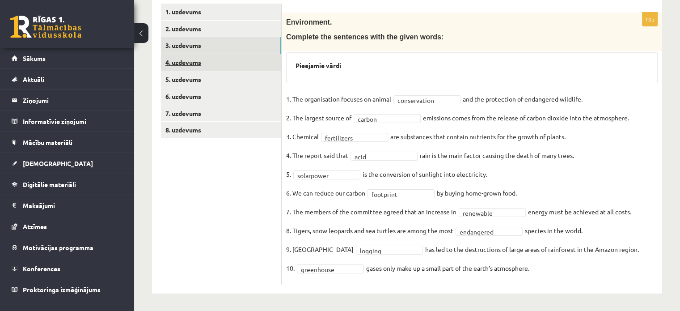
click at [195, 63] on link "4. uzdevums" at bounding box center [221, 62] width 120 height 17
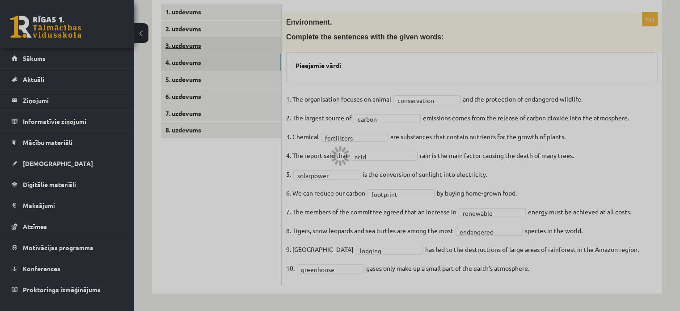
scroll to position [133, 0]
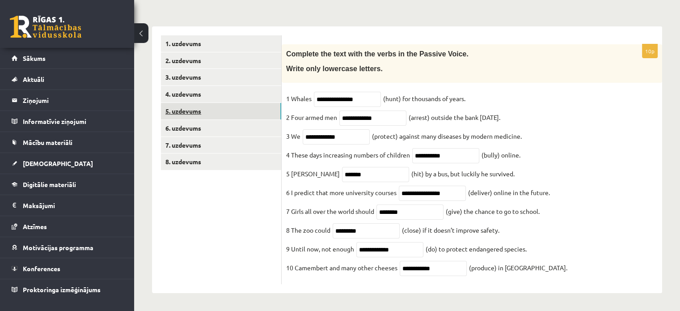
click at [194, 106] on link "5. uzdevums" at bounding box center [221, 111] width 120 height 17
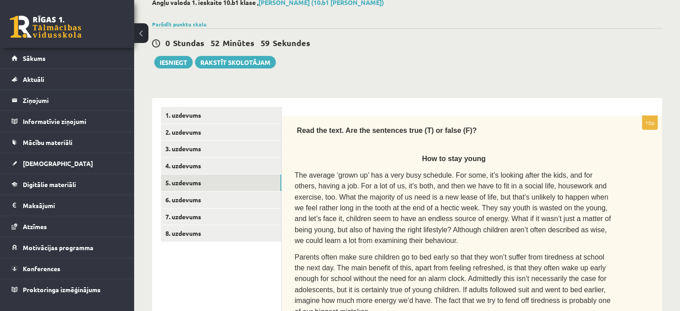
scroll to position [0, 0]
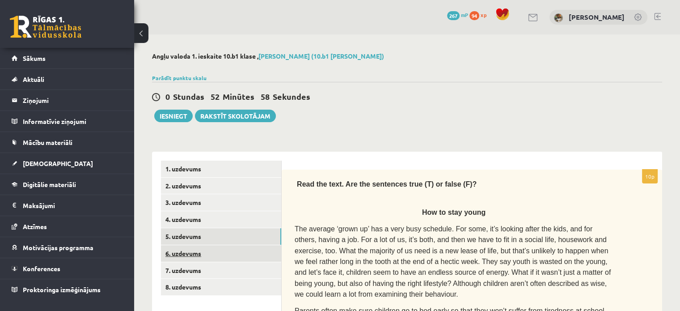
click at [202, 251] on link "6. uzdevums" at bounding box center [221, 253] width 120 height 17
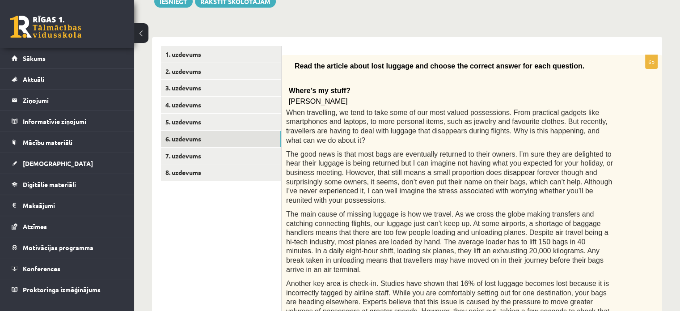
scroll to position [107, 0]
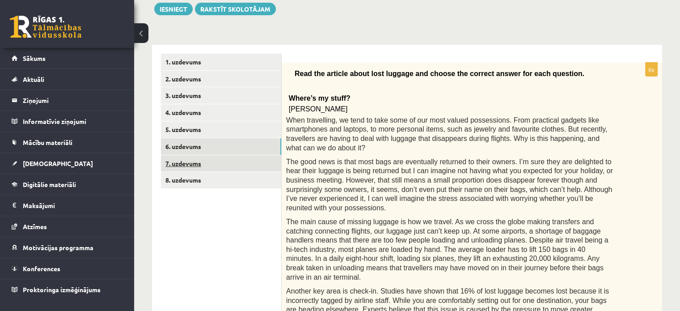
click at [177, 166] on link "7. uzdevums" at bounding box center [221, 163] width 120 height 17
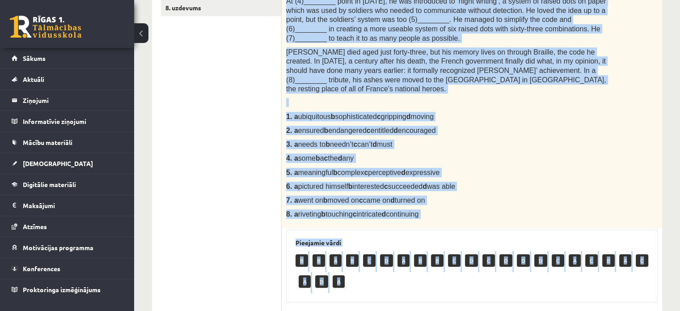
scroll to position [441, 0]
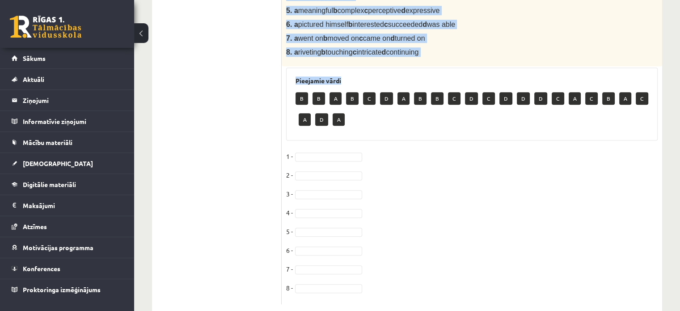
drag, startPoint x: 290, startPoint y: 62, endPoint x: 496, endPoint y: 47, distance: 206.3
click at [496, 47] on div "8p Complete the text with the correct words (a–d). Reading by touch Over 200 ye…" at bounding box center [472, 16] width 381 height 576
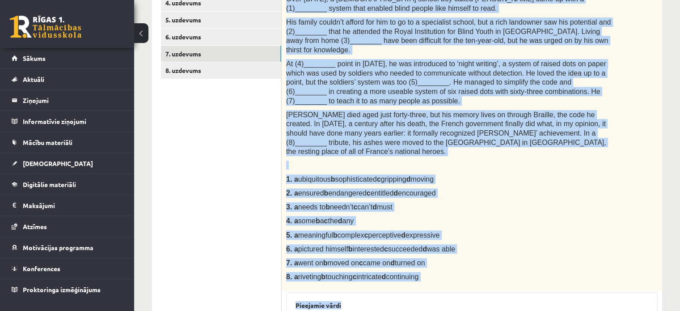
scroll to position [216, 0]
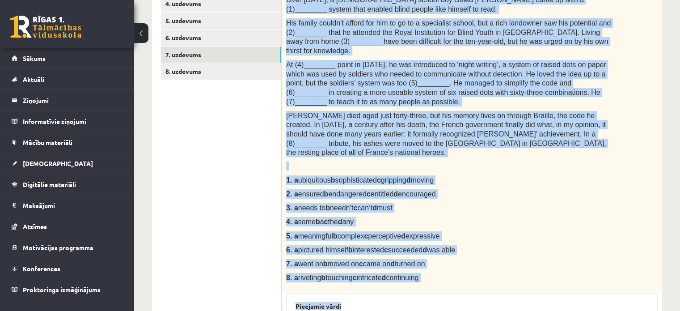
click at [458, 273] on p "8. a riveting b touching c intricate d continuing" at bounding box center [449, 277] width 327 height 9
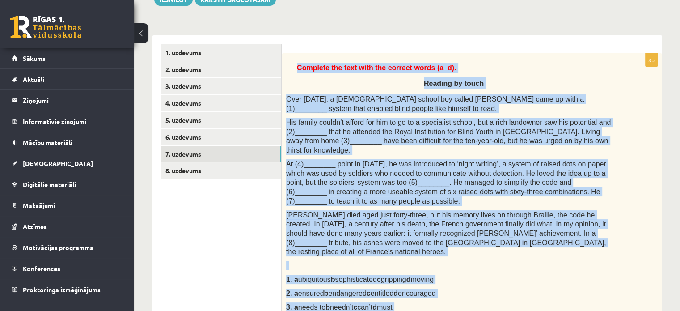
scroll to position [92, 0]
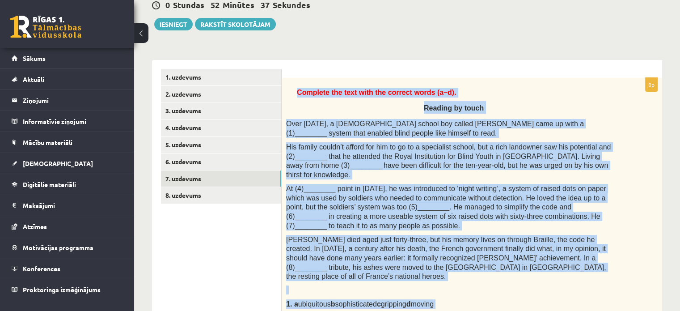
click at [301, 78] on div "Complete the text with the correct words (a–d). Reading by touch Over 200 years…" at bounding box center [472, 247] width 381 height 338
drag, startPoint x: 331, startPoint y: 102, endPoint x: 313, endPoint y: 87, distance: 23.4
click at [331, 102] on p "Reading by touch" at bounding box center [454, 107] width 318 height 13
click at [310, 87] on div "Complete the text with the correct words (a–d). Reading by touch Over 200 years…" at bounding box center [472, 247] width 381 height 338
click at [315, 92] on span "Complete the text with the correct words (a–d)." at bounding box center [377, 93] width 160 height 8
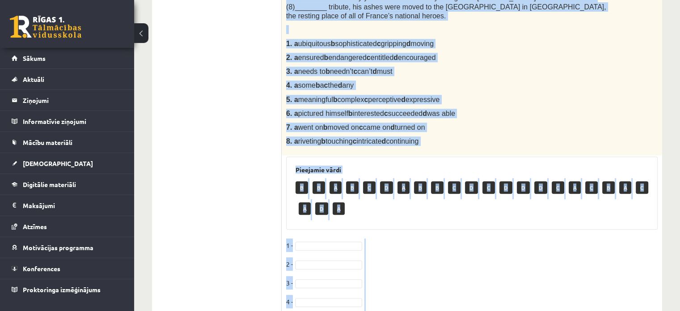
scroll to position [416, 0]
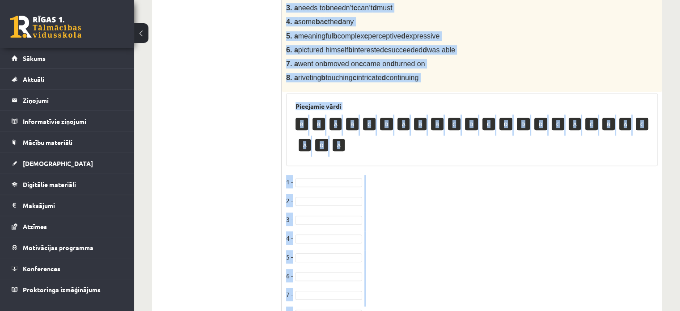
drag, startPoint x: 290, startPoint y: 90, endPoint x: 453, endPoint y: 57, distance: 165.8
copy div "Complete the text with the correct words (a–d). Reading by touch Over 200 years…"
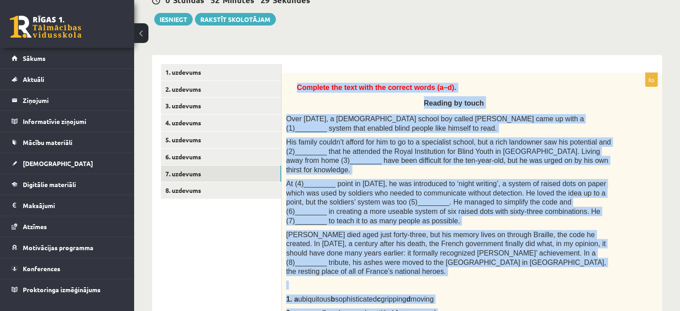
scroll to position [96, 0]
click at [552, 87] on p "Complete the text with the correct words (a–d)." at bounding box center [455, 88] width 316 height 10
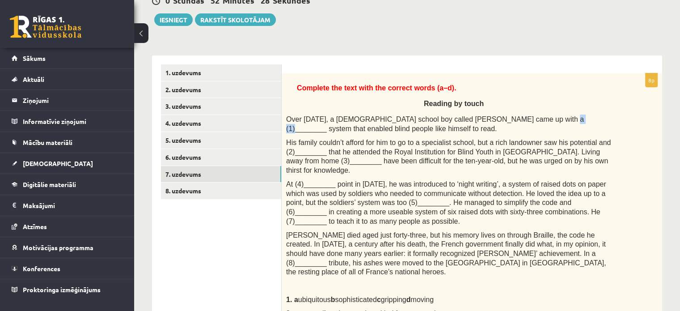
drag, startPoint x: 527, startPoint y: 123, endPoint x: 557, endPoint y: 118, distance: 30.4
click at [533, 121] on span "Over 200 years ago, a French school boy called Louis Braille came up with a (1)…" at bounding box center [435, 123] width 298 height 17
click at [670, 112] on div "Angļu valoda 1. ieskaite 10.b1 klase , Darja Degtjarjova (10.b1 klase) Parādīt …" at bounding box center [407, 307] width 546 height 738
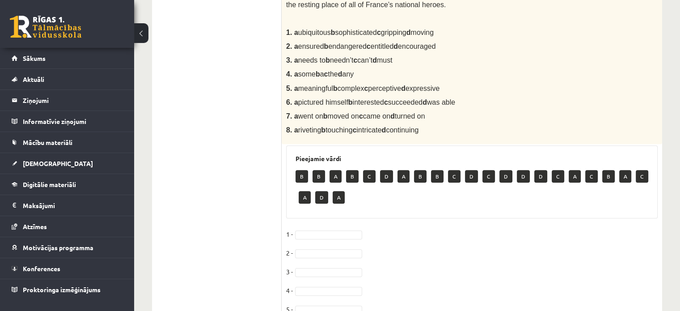
scroll to position [419, 0]
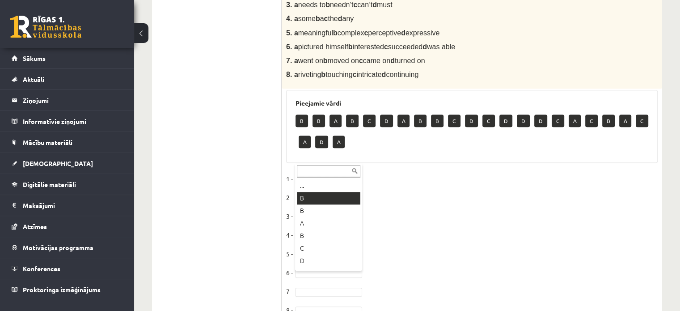
drag, startPoint x: 311, startPoint y: 199, endPoint x: 412, endPoint y: 193, distance: 100.9
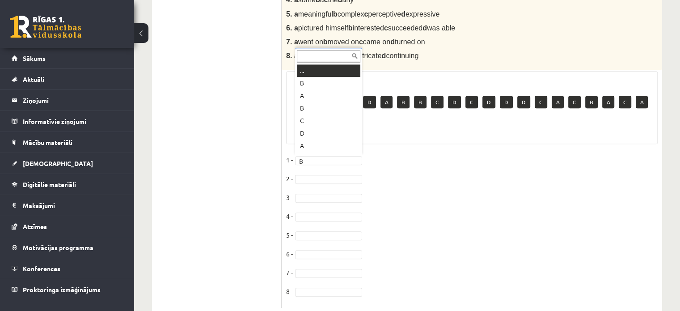
scroll to position [436, 0]
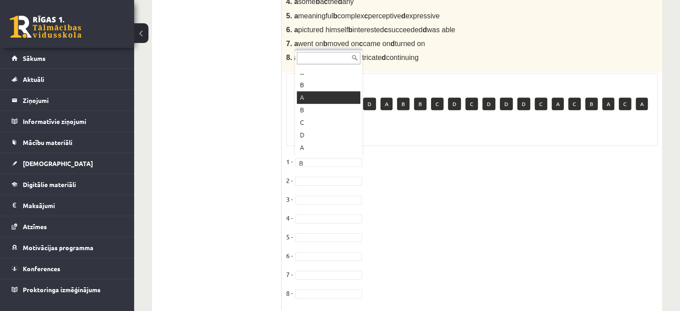
drag, startPoint x: 324, startPoint y: 98, endPoint x: 370, endPoint y: 111, distance: 48.0
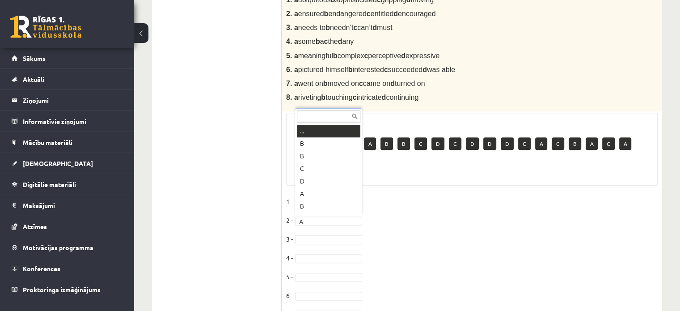
scroll to position [11, 0]
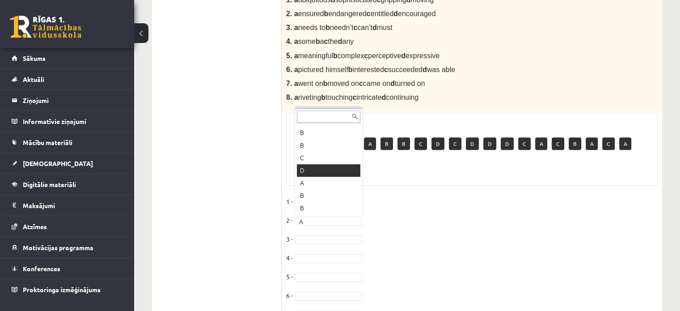
drag, startPoint x: 320, startPoint y: 170, endPoint x: 235, endPoint y: 52, distance: 146.1
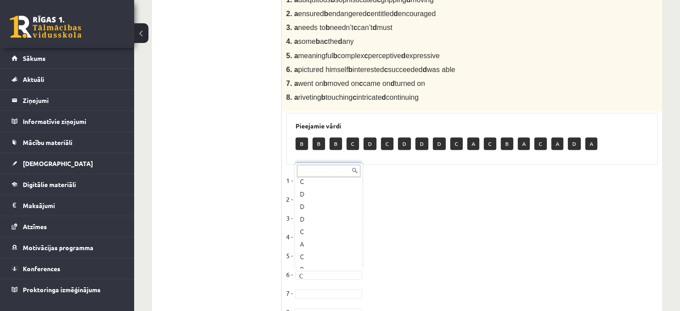
scroll to position [149, 0]
click at [316, 298] on fieldset "1 - B * 2 - A * 3 - D * 4 - A * 5 - B * 6 - C * 7 - A * 8 -" at bounding box center [472, 249] width 372 height 150
click at [318, 287] on fieldset "1 - B * 2 - A * 3 - D * 4 - A * 5 - B * 6 - C * 7 - A * 8 -" at bounding box center [472, 249] width 372 height 150
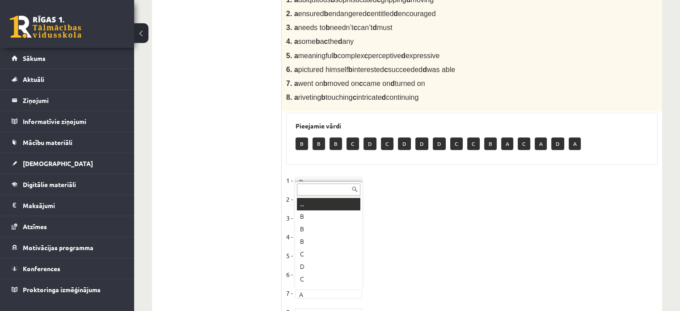
scroll to position [11, 0]
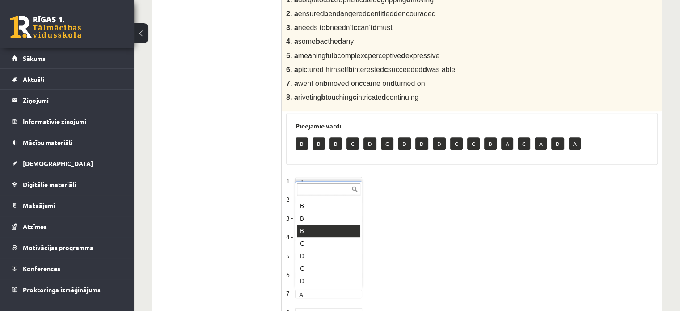
drag, startPoint x: 320, startPoint y: 227, endPoint x: 546, endPoint y: 242, distance: 226.4
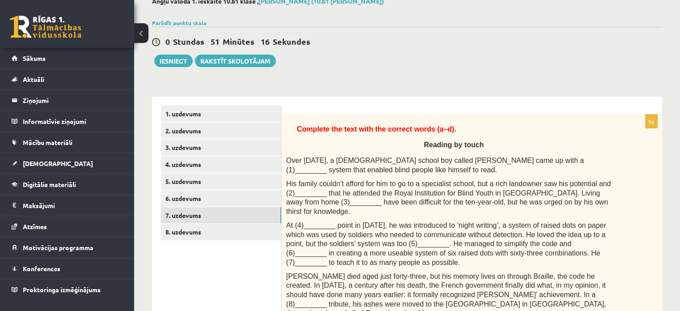
scroll to position [66, 0]
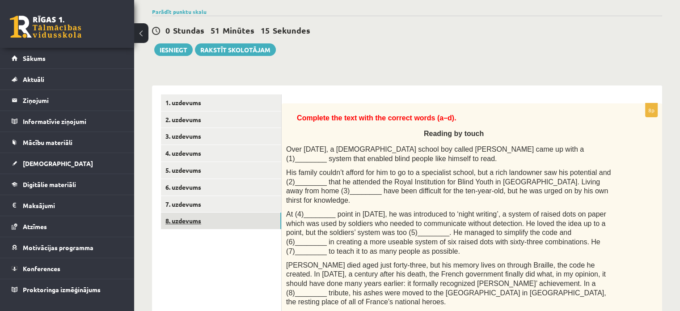
click at [209, 218] on link "8. uzdevums" at bounding box center [221, 220] width 120 height 17
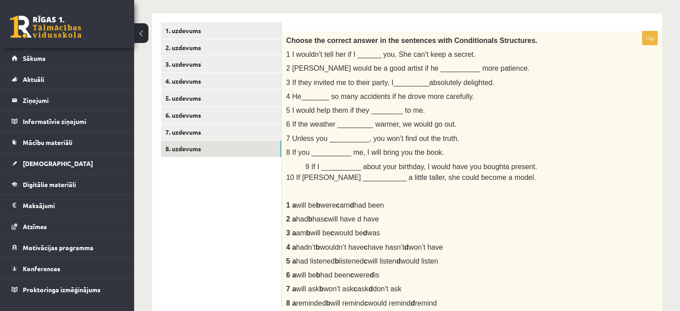
scroll to position [136, 0]
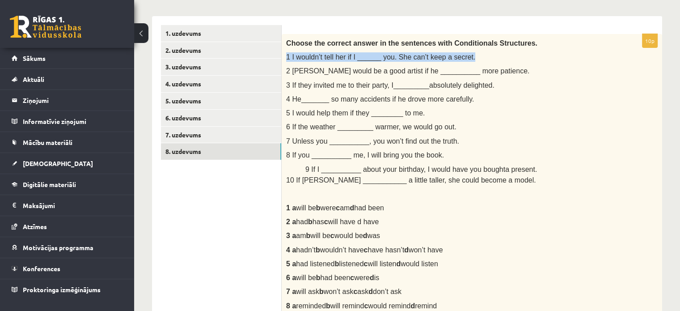
drag, startPoint x: 284, startPoint y: 56, endPoint x: 478, endPoint y: 55, distance: 194.1
click at [478, 55] on div "Choose the correct answer in the sentences with Conditionals Structures. 1 I wo…" at bounding box center [472, 191] width 381 height 314
click at [515, 91] on div "Choose the correct answer in the sentences with Conditionals Structures. 1 I wo…" at bounding box center [472, 191] width 381 height 314
drag, startPoint x: 285, startPoint y: 57, endPoint x: 494, endPoint y: 60, distance: 208.9
click at [492, 60] on div "Choose the correct answer in the sentences with Conditionals Structures. 1 I wo…" at bounding box center [472, 191] width 381 height 314
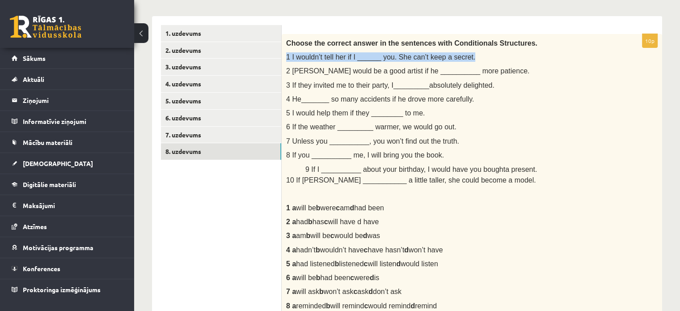
copy span "1 I wouldn’t tell her if I ______ you. She can’t keep a secret."
drag, startPoint x: 278, startPoint y: 208, endPoint x: 320, endPoint y: 217, distance: 42.6
click at [284, 214] on div "Choose the correct answer in the sentences with Conditionals Structures. 1 I wo…" at bounding box center [472, 191] width 381 height 314
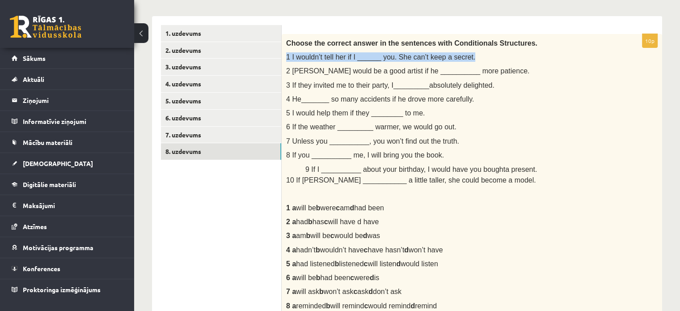
click at [385, 214] on div "Choose the correct answer in the sentences with Conditionals Structures. 1 I wo…" at bounding box center [472, 191] width 381 height 314
click at [344, 260] on span "had listened b listened c will listen d would listen" at bounding box center [367, 264] width 142 height 8
click at [285, 207] on div "Choose the correct answer in the sentences with Conditionals Structures. 1 I wo…" at bounding box center [472, 191] width 381 height 314
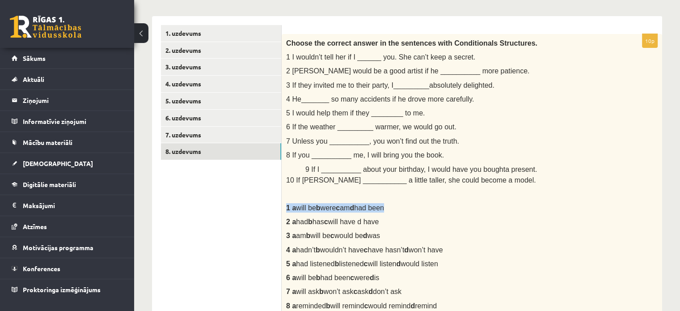
drag, startPoint x: 284, startPoint y: 207, endPoint x: 395, endPoint y: 208, distance: 110.5
click at [395, 208] on div "Choose the correct answer in the sentences with Conditionals Structures. 1 I wo…" at bounding box center [472, 191] width 381 height 314
copy div "1 a will be b were c am d had been"
drag, startPoint x: 236, startPoint y: 232, endPoint x: 233, endPoint y: 225, distance: 7.2
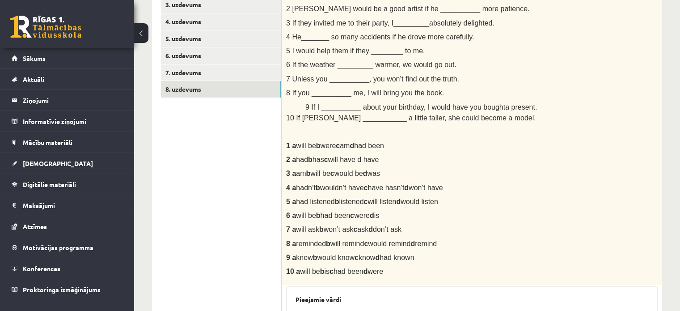
scroll to position [172, 0]
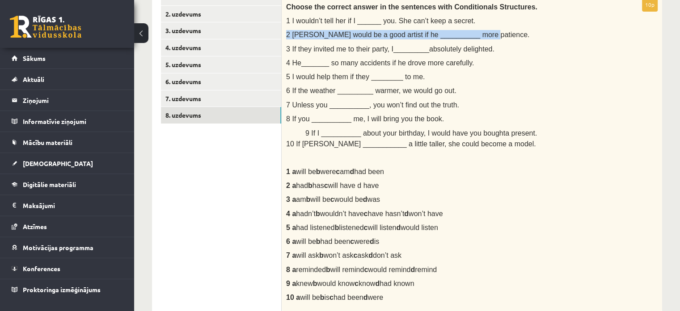
drag, startPoint x: 285, startPoint y: 33, endPoint x: 476, endPoint y: 31, distance: 191.0
click at [476, 31] on div "Choose the correct answer in the sentences with Conditionals Structures. 1 I wo…" at bounding box center [472, 155] width 381 height 314
copy span "2 Paul would be a good artist if he __________ more patience."
drag, startPoint x: 285, startPoint y: 186, endPoint x: 400, endPoint y: 187, distance: 115.4
click at [400, 187] on div "Choose the correct answer in the sentences with Conditionals Structures. 1 I wo…" at bounding box center [472, 155] width 381 height 314
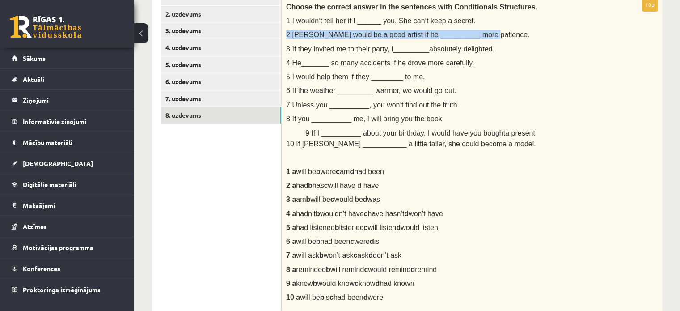
copy span "2 a had b has c will have d have"
click at [511, 199] on p "3 a am b will be c would be d was" at bounding box center [449, 199] width 327 height 9
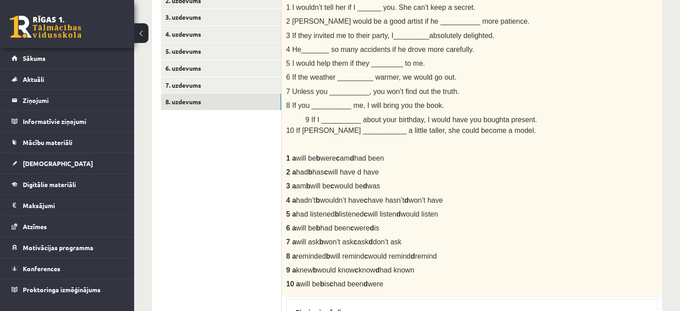
scroll to position [189, 0]
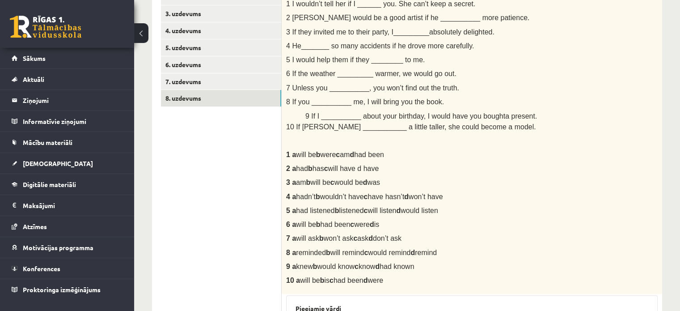
drag, startPoint x: 285, startPoint y: 178, endPoint x: 399, endPoint y: 182, distance: 113.7
click at [399, 182] on div "Choose the correct answer in the sentences with Conditionals Structures. 1 I wo…" at bounding box center [472, 138] width 381 height 314
copy span "3 a am b will be c would be d was"
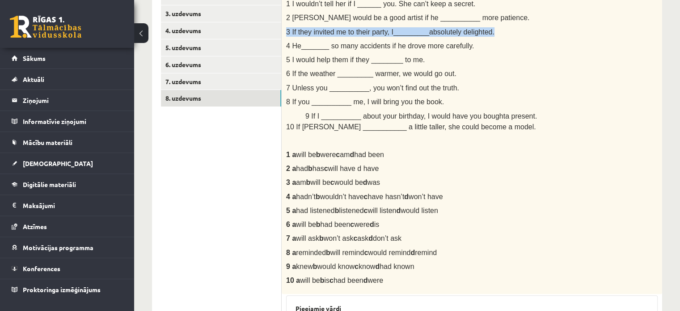
drag, startPoint x: 284, startPoint y: 29, endPoint x: 501, endPoint y: 32, distance: 216.5
click at [501, 32] on div "Choose the correct answer in the sentences with Conditionals Structures. 1 I wo…" at bounding box center [472, 138] width 381 height 314
copy span "3 If they invited me to their party, I_________absolutely delighted."
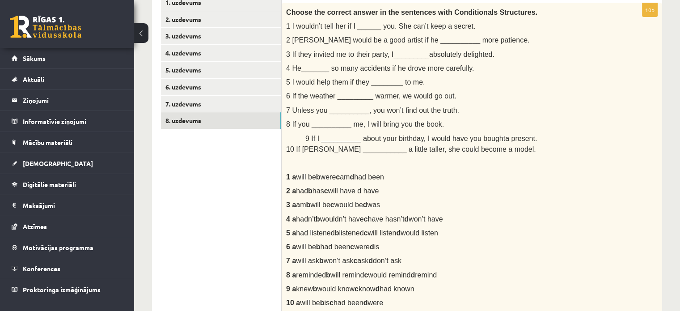
scroll to position [164, 0]
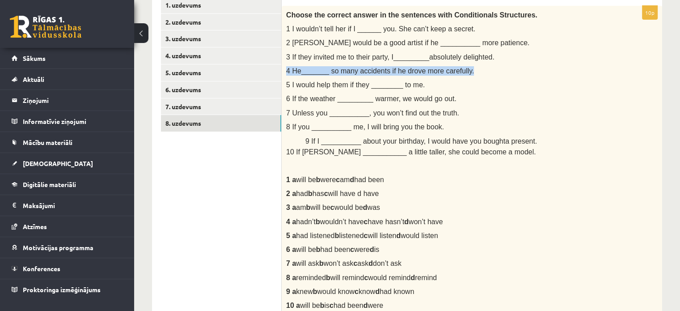
drag, startPoint x: 286, startPoint y: 70, endPoint x: 493, endPoint y: 70, distance: 206.6
click at [485, 65] on div "Choose the correct answer in the sentences with Conditionals Structures. 1 I wo…" at bounding box center [472, 163] width 381 height 314
copy span "4 He_______ so many accidents if he drove more carefully."
click at [264, 232] on ul "1. uzdevums 2. uzdevums 3. uzdevums 4. uzdevums 5. uzdevums 6. uzdevums 7. uzde…" at bounding box center [221, 296] width 121 height 598
drag, startPoint x: 283, startPoint y: 223, endPoint x: 463, endPoint y: 221, distance: 180.3
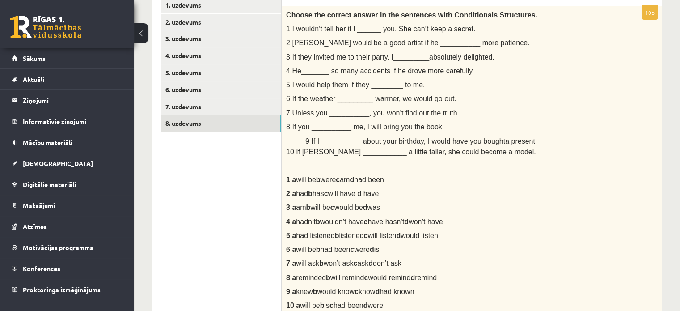
click at [463, 221] on div "Choose the correct answer in the sentences with Conditionals Structures. 1 I wo…" at bounding box center [472, 163] width 381 height 314
copy span "4 a hadn’t b wouldn’t have c have hasn’t d won’t have"
drag, startPoint x: 215, startPoint y: 243, endPoint x: 223, endPoint y: 238, distance: 9.7
click at [215, 243] on ul "1. uzdevums 2. uzdevums 3. uzdevums 4. uzdevums 5. uzdevums 6. uzdevums 7. uzde…" at bounding box center [221, 296] width 121 height 598
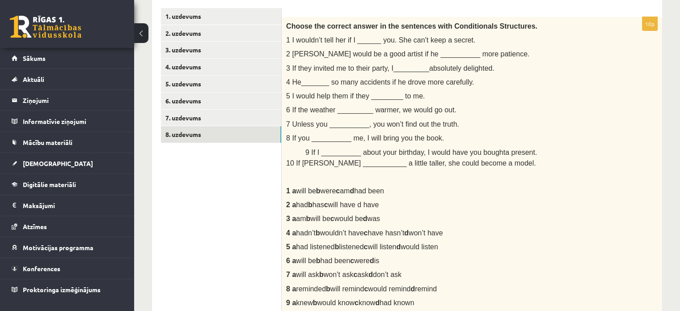
scroll to position [150, 0]
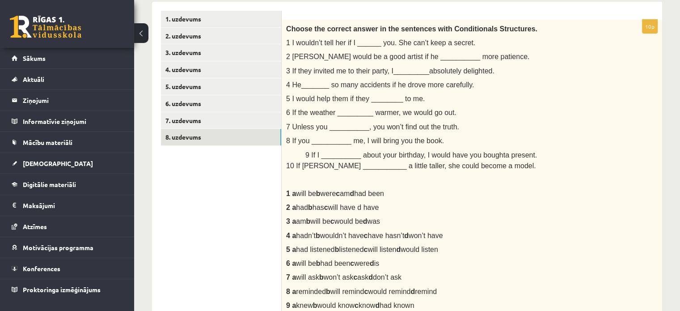
drag, startPoint x: 286, startPoint y: 248, endPoint x: 487, endPoint y: 251, distance: 201.3
click at [487, 251] on div "Choose the correct answer in the sentences with Conditionals Structures. 1 I wo…" at bounding box center [472, 177] width 381 height 314
copy span "5 a had listened b listened c will listen d would listen"
drag, startPoint x: 291, startPoint y: 115, endPoint x: 290, endPoint y: 110, distance: 5.0
click at [291, 114] on span "6 If the weather _________ warmer, we would go out." at bounding box center [371, 113] width 170 height 8
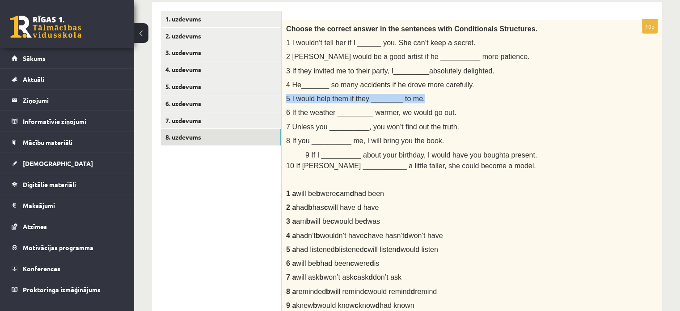
drag, startPoint x: 284, startPoint y: 95, endPoint x: 422, endPoint y: 97, distance: 138.7
click at [422, 97] on div "Choose the correct answer in the sentences with Conditionals Structures. 1 I wo…" at bounding box center [472, 177] width 381 height 314
click at [247, 255] on ul "1. uzdevums 2. uzdevums 3. uzdevums 4. uzdevums 5. uzdevums 6. uzdevums 7. uzde…" at bounding box center [221, 310] width 121 height 598
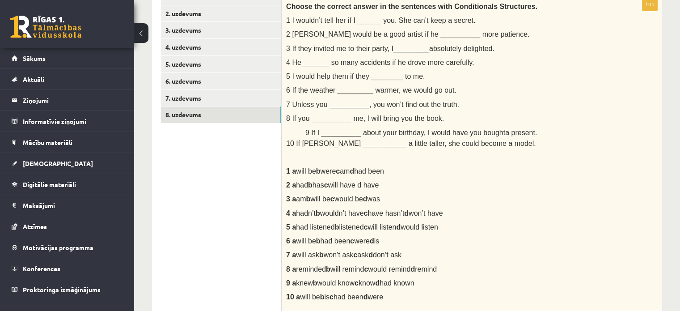
scroll to position [168, 0]
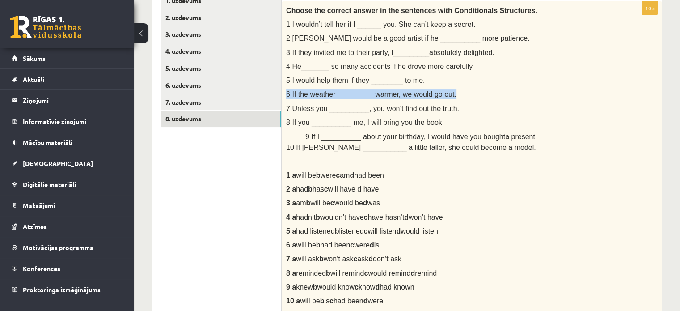
drag, startPoint x: 284, startPoint y: 94, endPoint x: 474, endPoint y: 93, distance: 189.7
click at [474, 93] on div "Choose the correct answer in the sentences with Conditionals Structures. 1 I wo…" at bounding box center [472, 158] width 381 height 314
click at [284, 243] on div "Choose the correct answer in the sentences with Conditionals Structures. 1 I wo…" at bounding box center [472, 158] width 381 height 314
drag, startPoint x: 284, startPoint y: 243, endPoint x: 403, endPoint y: 245, distance: 119.4
click at [403, 245] on div "Choose the correct answer in the sentences with Conditionals Structures. 1 I wo…" at bounding box center [472, 158] width 381 height 314
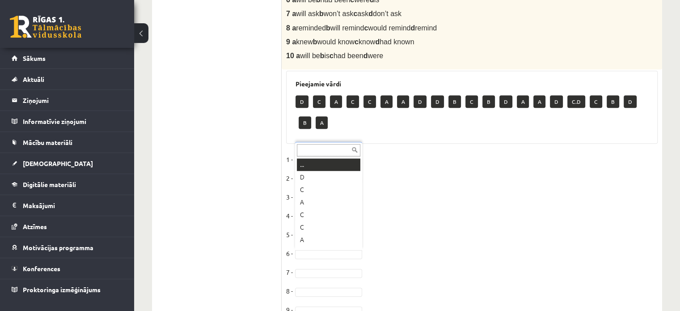
scroll to position [11, 0]
drag, startPoint x: 313, startPoint y: 216, endPoint x: 313, endPoint y: 222, distance: 6.3
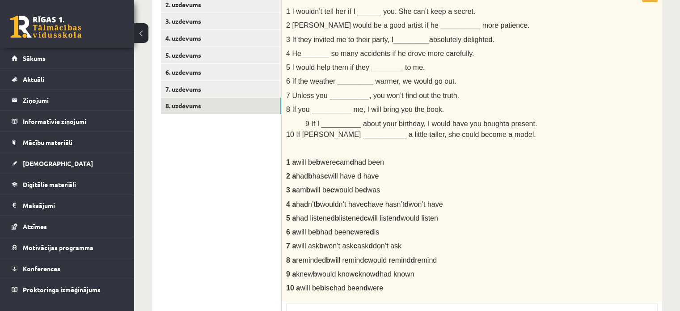
scroll to position [180, 0]
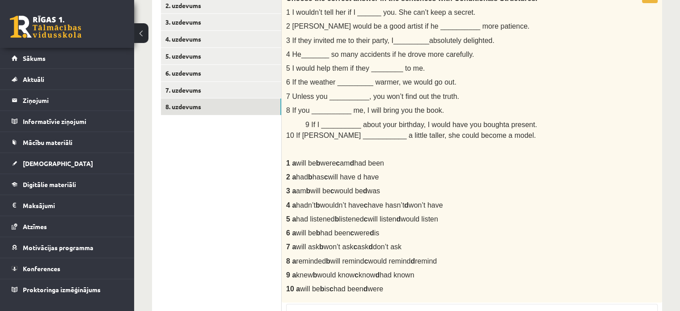
drag, startPoint x: 282, startPoint y: 245, endPoint x: 411, endPoint y: 246, distance: 129.3
click at [411, 246] on div "Choose the correct answer in the sentences with Conditionals Structures. 1 I wo…" at bounding box center [472, 146] width 381 height 314
click at [263, 162] on ul "1. uzdevums 2. uzdevums 3. uzdevums 4. uzdevums 5. uzdevums 6. uzdevums 7. uzde…" at bounding box center [221, 279] width 121 height 598
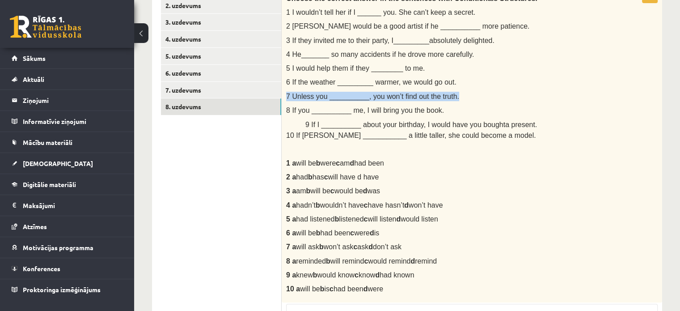
drag, startPoint x: 284, startPoint y: 94, endPoint x: 463, endPoint y: 88, distance: 179.0
click at [463, 88] on div "Choose the correct answer in the sentences with Conditionals Structures. 1 I wo…" at bounding box center [472, 146] width 381 height 314
click at [171, 238] on ul "1. uzdevums 2. uzdevums 3. uzdevums 4. uzdevums 5. uzdevums 6. uzdevums 7. uzde…" at bounding box center [221, 279] width 121 height 598
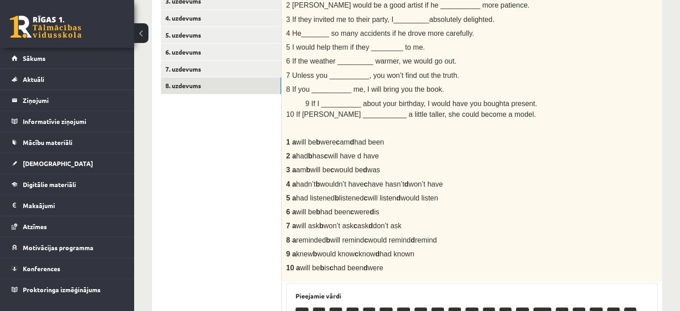
scroll to position [197, 0]
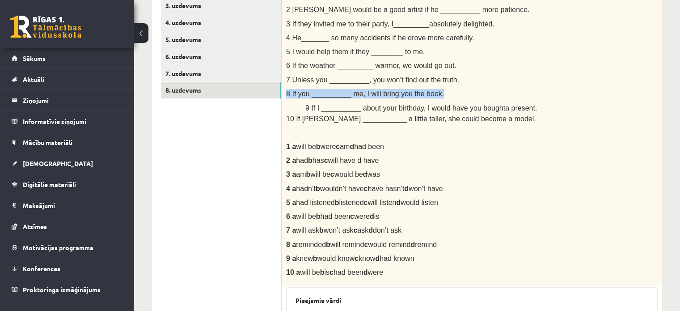
drag, startPoint x: 284, startPoint y: 91, endPoint x: 447, endPoint y: 91, distance: 162.4
click at [440, 92] on div "Choose the correct answer in the sentences with Conditionals Structures. 1 I wo…" at bounding box center [472, 130] width 381 height 314
drag, startPoint x: 238, startPoint y: 210, endPoint x: 260, endPoint y: 221, distance: 24.6
click at [238, 211] on ul "1. uzdevums 2. uzdevums 3. uzdevums 4. uzdevums 5. uzdevums 6. uzdevums 7. uzde…" at bounding box center [221, 252] width 121 height 577
drag, startPoint x: 284, startPoint y: 242, endPoint x: 466, endPoint y: 239, distance: 182.1
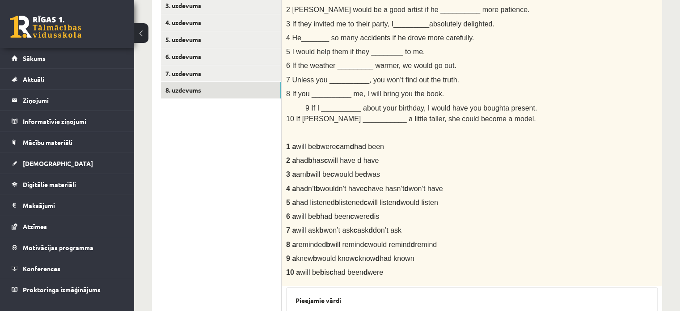
click at [465, 240] on div "Choose the correct answer in the sentences with Conditionals Structures. 1 I wo…" at bounding box center [472, 130] width 381 height 314
click at [225, 253] on ul "1. uzdevums 2. uzdevums 3. uzdevums 4. uzdevums 5. uzdevums 6. uzdevums 7. uzde…" at bounding box center [221, 252] width 121 height 577
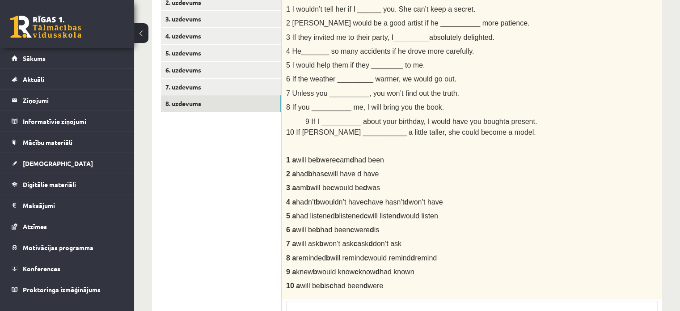
scroll to position [182, 0]
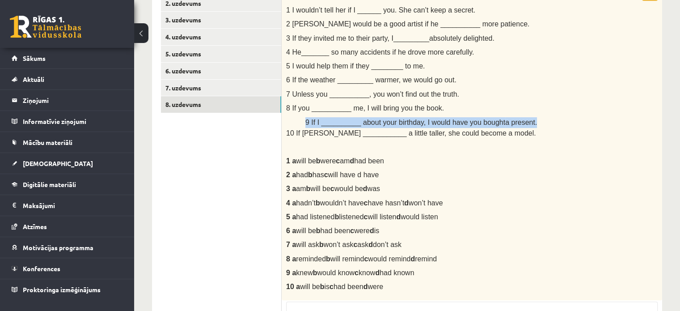
drag, startPoint x: 303, startPoint y: 120, endPoint x: 549, endPoint y: 121, distance: 246.5
click at [549, 121] on div "Choose the correct answer in the sentences with Conditionals Structures. 1 I wo…" at bounding box center [472, 144] width 381 height 314
drag, startPoint x: 285, startPoint y: 271, endPoint x: 433, endPoint y: 275, distance: 148.1
click at [433, 275] on div "Choose the correct answer in the sentences with Conditionals Structures. 1 I wo…" at bounding box center [472, 144] width 381 height 314
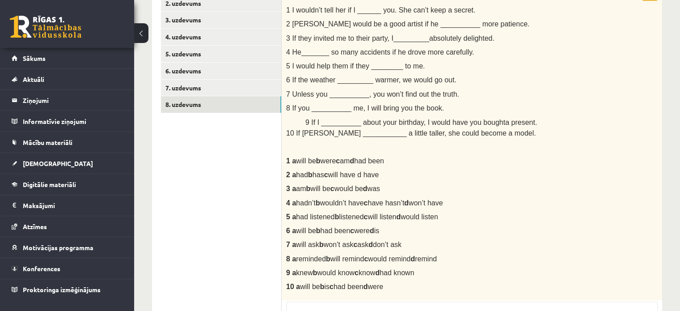
click at [557, 209] on div "Choose the correct answer in the sentences with Conditionals Structures. 1 I wo…" at bounding box center [472, 144] width 381 height 314
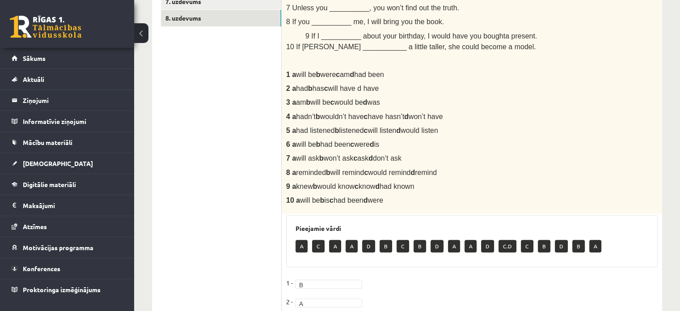
scroll to position [264, 0]
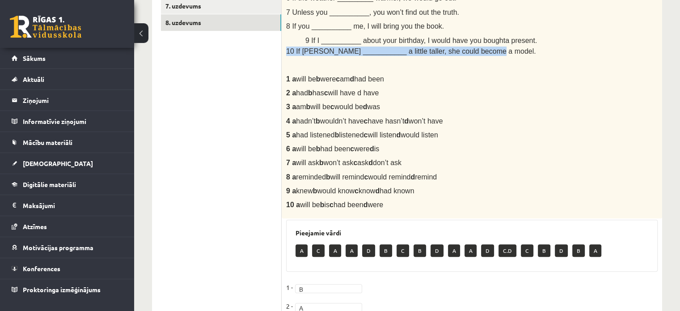
drag, startPoint x: 283, startPoint y: 49, endPoint x: 501, endPoint y: 54, distance: 218.8
click at [501, 54] on div "Choose the correct answer in the sentences with Conditionals Structures. 1 I wo…" at bounding box center [472, 62] width 381 height 314
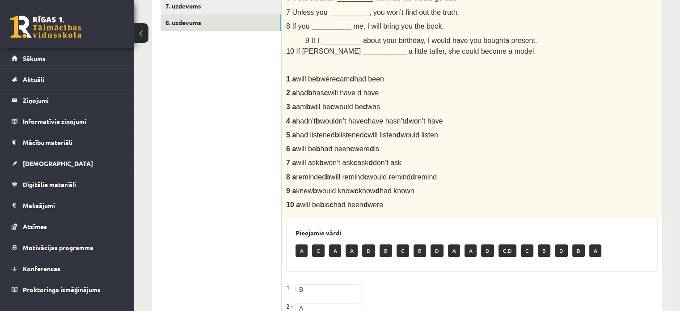
click at [165, 164] on ul "1. uzdevums 2. uzdevums 3. uzdevums 4. uzdevums 5. uzdevums 6. uzdevums 7. uzde…" at bounding box center [221, 184] width 121 height 577
drag, startPoint x: 283, startPoint y: 205, endPoint x: 408, endPoint y: 209, distance: 125.3
click at [408, 209] on div "Choose the correct answer in the sentences with Conditionals Structures. 1 I wo…" at bounding box center [472, 62] width 381 height 314
drag, startPoint x: 609, startPoint y: 147, endPoint x: 687, endPoint y: 142, distance: 78.0
click at [609, 149] on p "6 a will be b had been c were d is" at bounding box center [449, 148] width 327 height 9
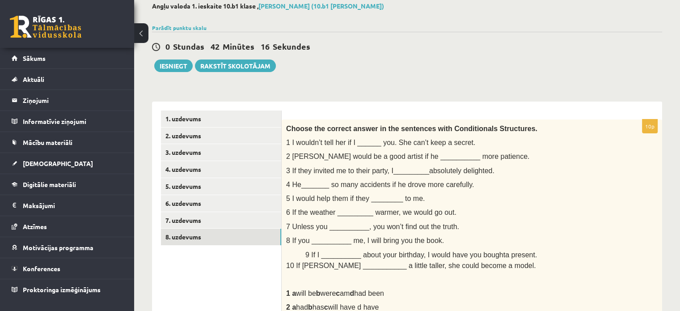
scroll to position [49, 0]
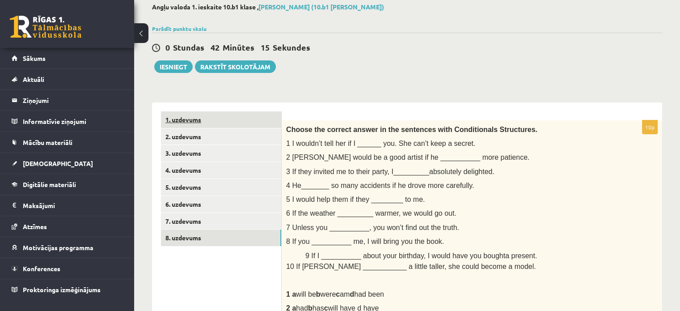
click at [236, 120] on link "1. uzdevums" at bounding box center [221, 119] width 120 height 17
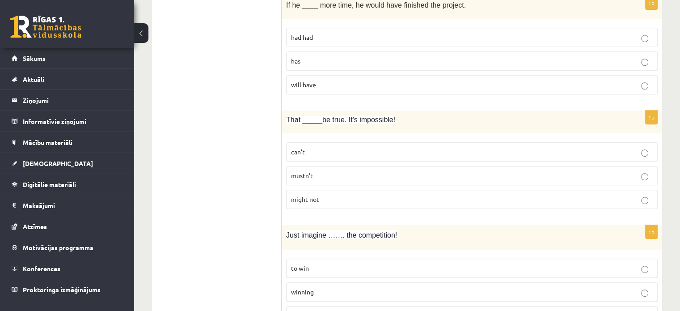
scroll to position [0, 0]
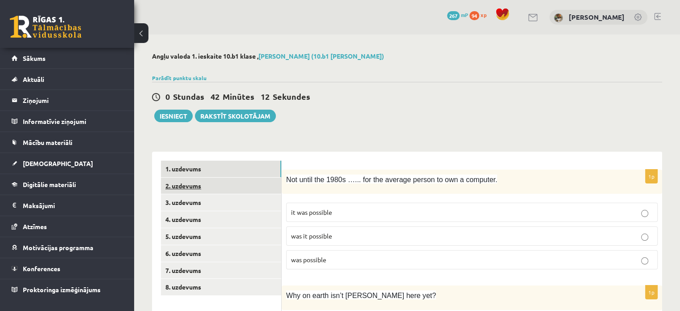
click at [195, 186] on link "2. uzdevums" at bounding box center [221, 186] width 120 height 17
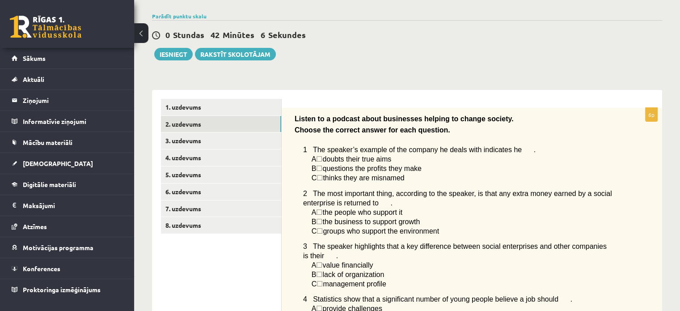
scroll to position [54, 0]
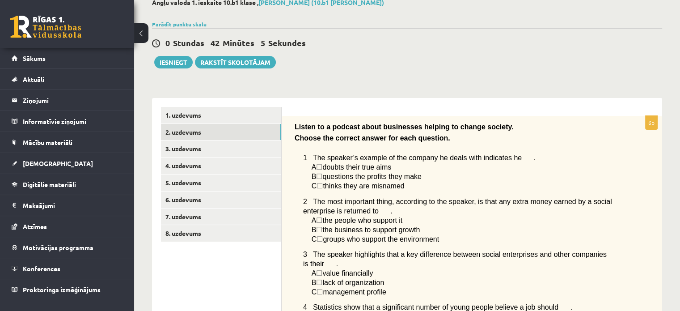
click at [322, 167] on span "A ☐  doubts their true aims" at bounding box center [352, 167] width 80 height 7
drag, startPoint x: 323, startPoint y: 167, endPoint x: 306, endPoint y: 166, distance: 17.5
click at [322, 167] on span "☐" at bounding box center [319, 167] width 6 height 8
click at [229, 153] on link "3. uzdevums" at bounding box center [221, 148] width 120 height 17
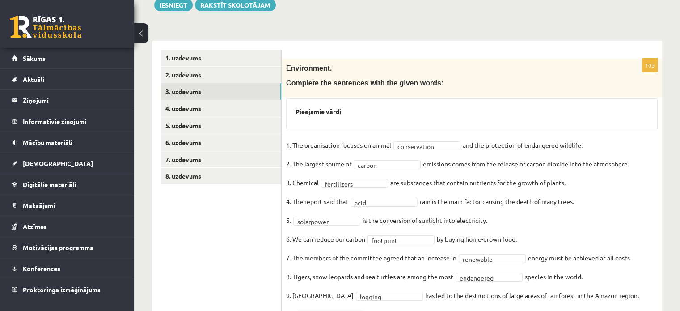
scroll to position [157, 0]
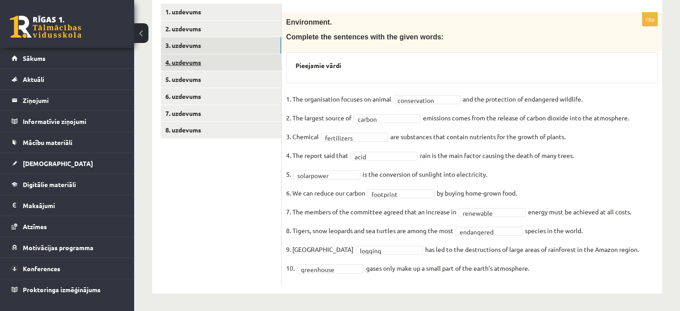
click at [188, 55] on link "4. uzdevums" at bounding box center [221, 62] width 120 height 17
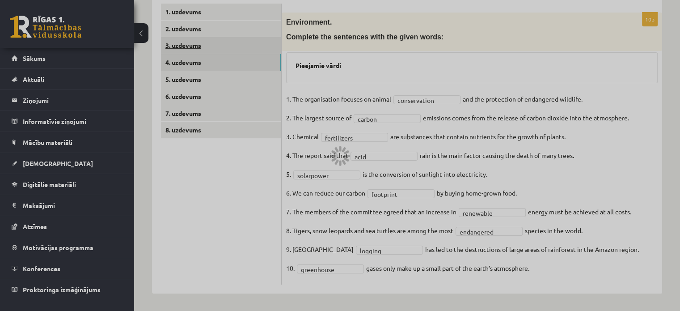
scroll to position [133, 0]
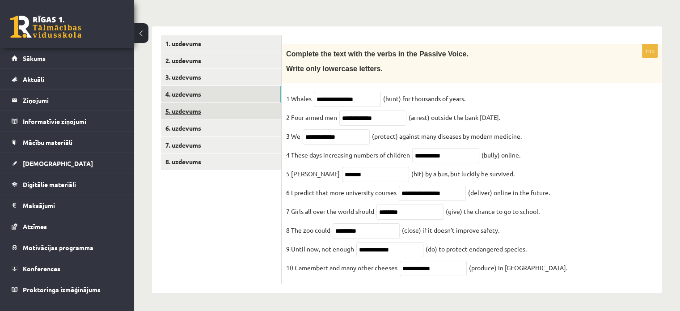
click at [178, 103] on link "5. uzdevums" at bounding box center [221, 111] width 120 height 17
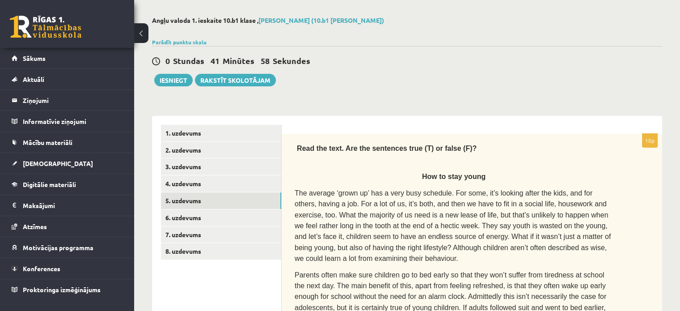
scroll to position [15, 0]
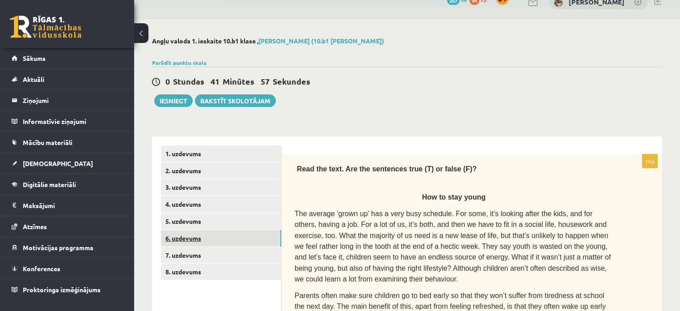
click at [206, 235] on link "6. uzdevums" at bounding box center [221, 238] width 120 height 17
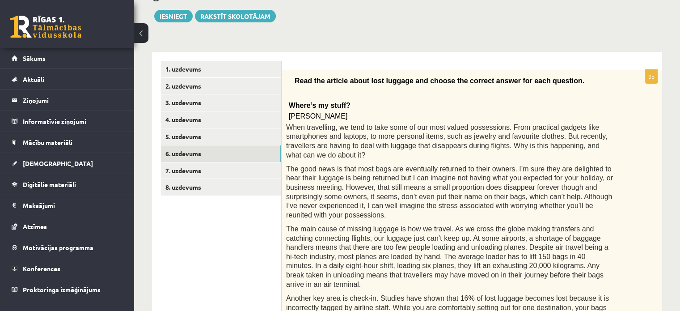
scroll to position [95, 0]
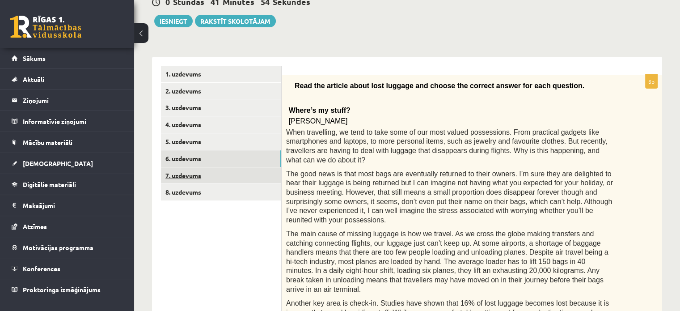
click at [202, 171] on link "7. uzdevums" at bounding box center [221, 175] width 120 height 17
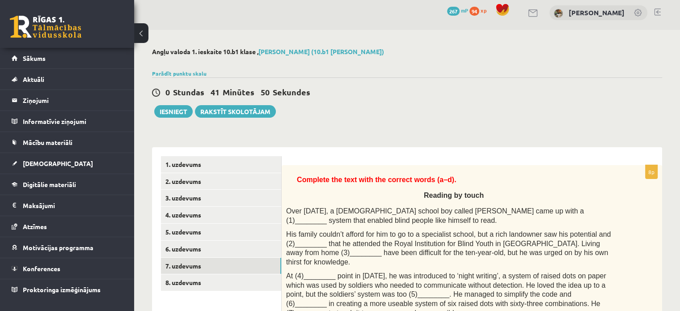
scroll to position [0, 0]
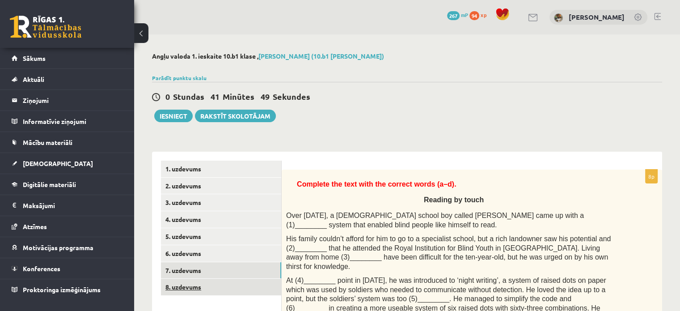
click at [233, 293] on link "8. uzdevums" at bounding box center [221, 287] width 120 height 17
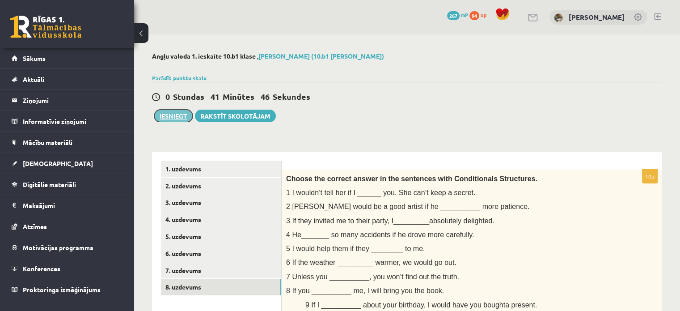
click at [177, 118] on button "Iesniegt" at bounding box center [173, 116] width 38 height 13
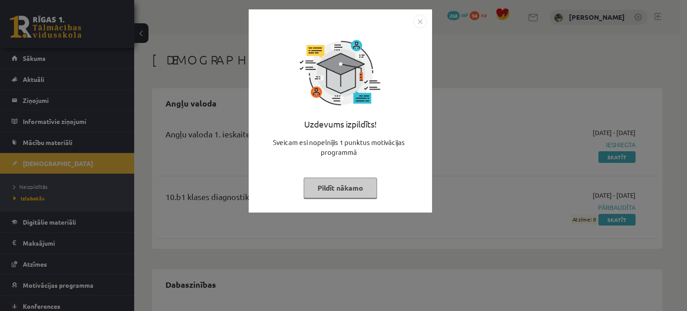
click at [337, 186] on button "Pildīt nākamo" at bounding box center [340, 188] width 73 height 21
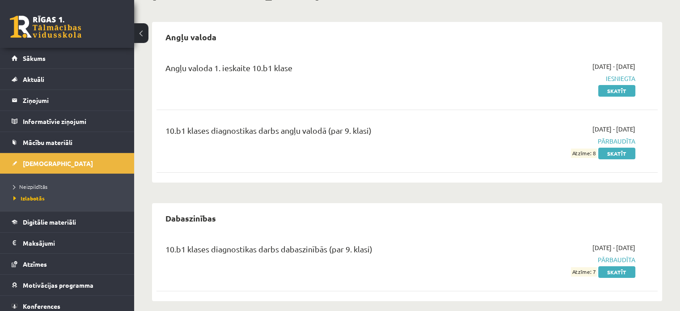
scroll to position [64, 0]
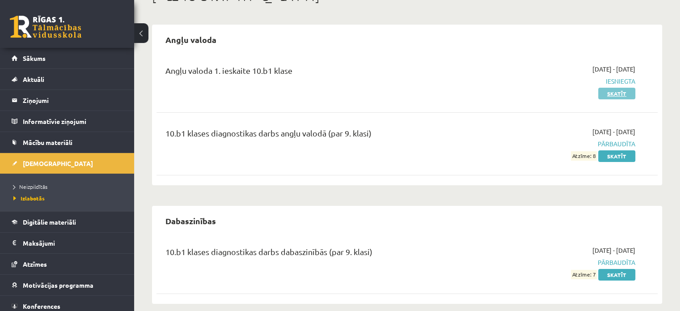
click at [623, 94] on link "Skatīt" at bounding box center [616, 94] width 37 height 12
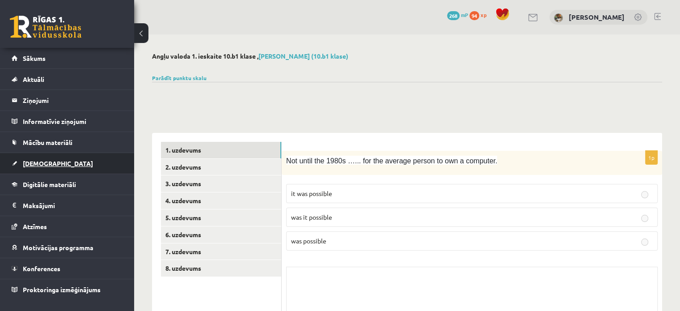
click at [30, 159] on span "[DEMOGRAPHIC_DATA]" at bounding box center [58, 163] width 70 height 8
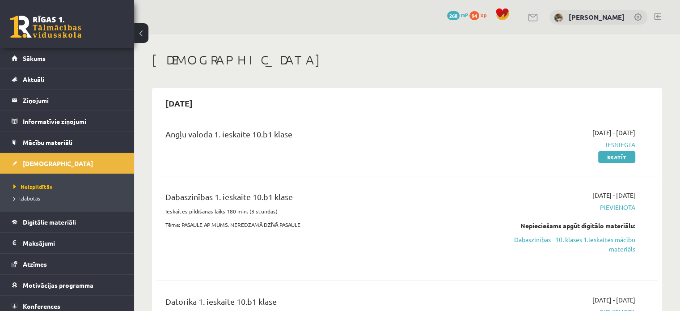
scroll to position [92, 0]
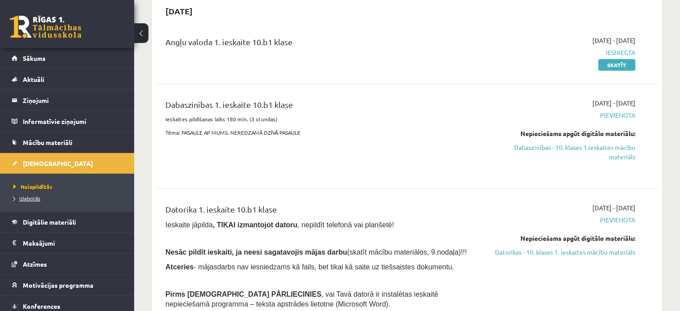
click at [23, 194] on link "Izlabotās" at bounding box center [69, 198] width 112 height 8
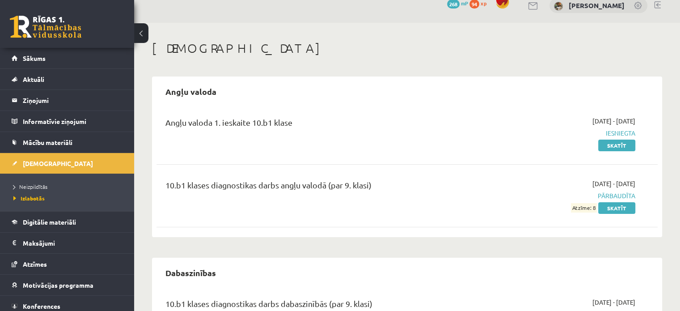
scroll to position [10, 0]
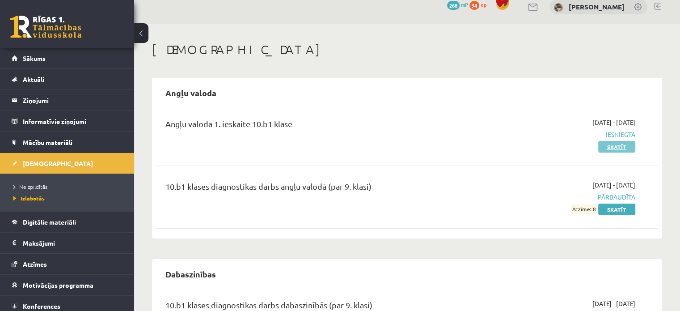
click at [615, 149] on link "Skatīt" at bounding box center [616, 147] width 37 height 12
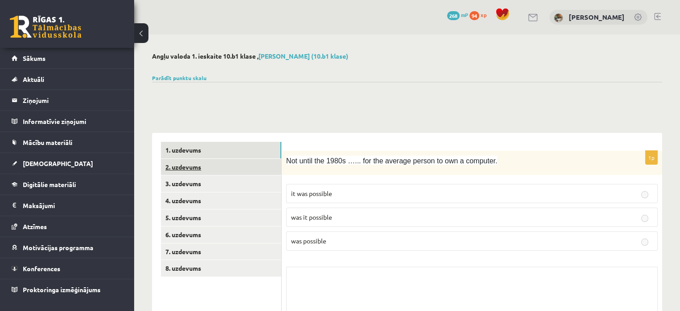
click at [213, 163] on link "2. uzdevums" at bounding box center [221, 167] width 120 height 17
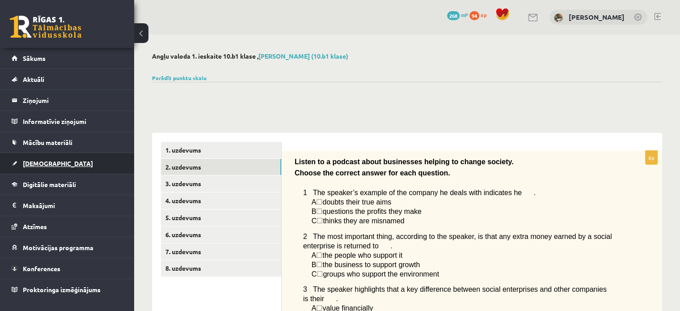
click at [80, 162] on link "[DEMOGRAPHIC_DATA]" at bounding box center [67, 163] width 111 height 21
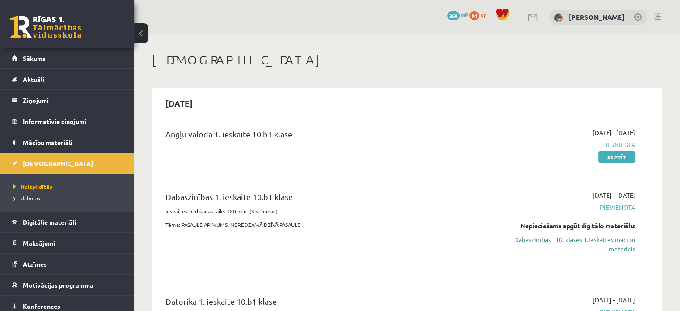
click at [596, 238] on link "Dabaszinības - 10. klases 1.ieskaites mācību materiāls" at bounding box center [562, 244] width 148 height 19
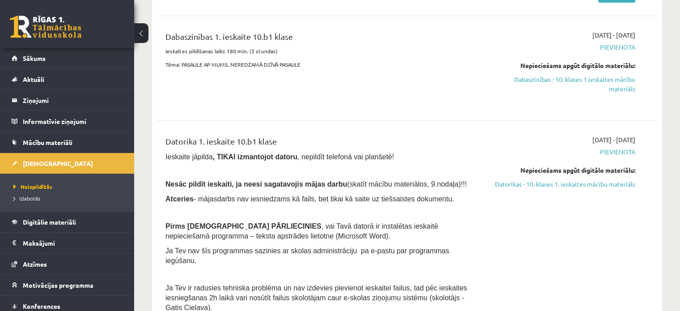
scroll to position [222, 0]
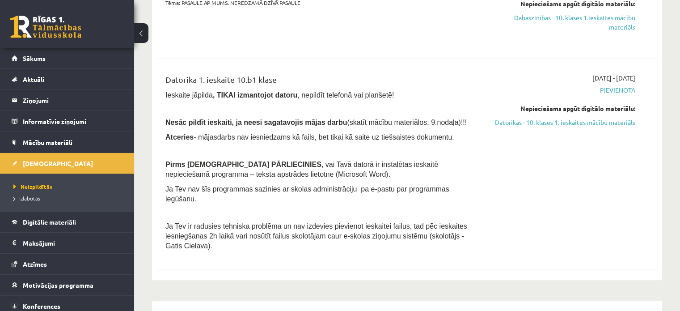
drag, startPoint x: 590, startPoint y: 124, endPoint x: 378, endPoint y: 30, distance: 231.9
click at [590, 124] on link "Datorikas - 10. klases 1. ieskaites mācību materiāls" at bounding box center [562, 122] width 148 height 9
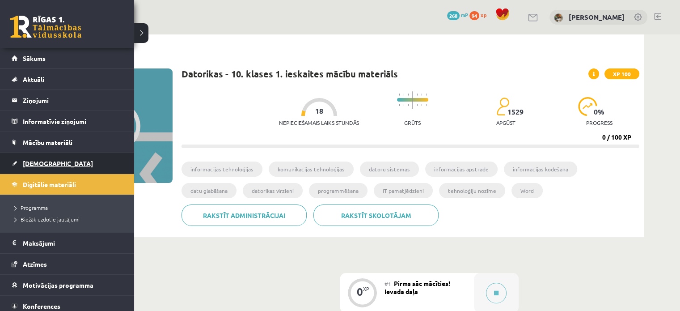
click at [31, 164] on span "[DEMOGRAPHIC_DATA]" at bounding box center [58, 163] width 70 height 8
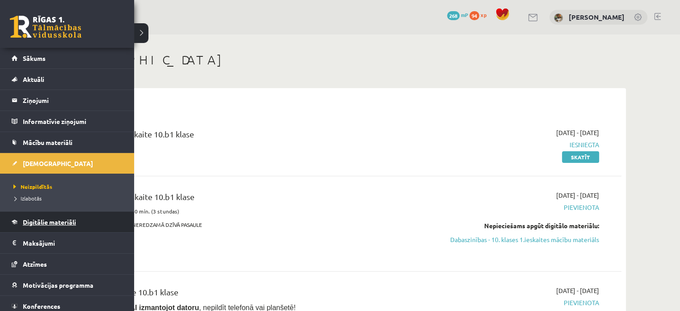
click at [36, 223] on span "Digitālie materiāli" at bounding box center [49, 222] width 53 height 8
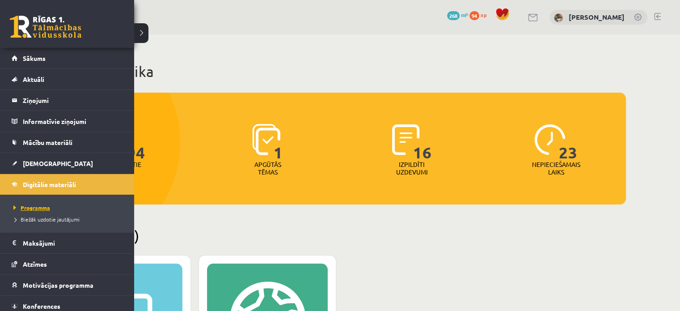
click at [31, 205] on span "Programma" at bounding box center [30, 207] width 39 height 7
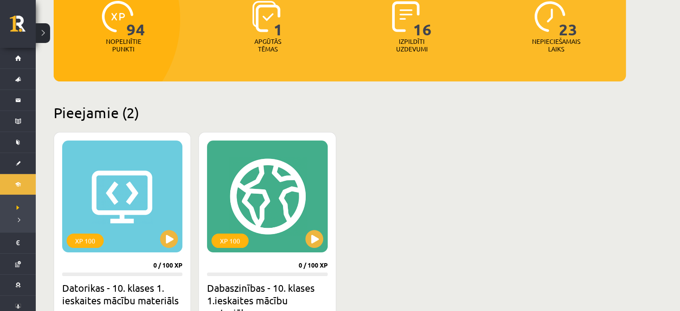
scroll to position [132, 0]
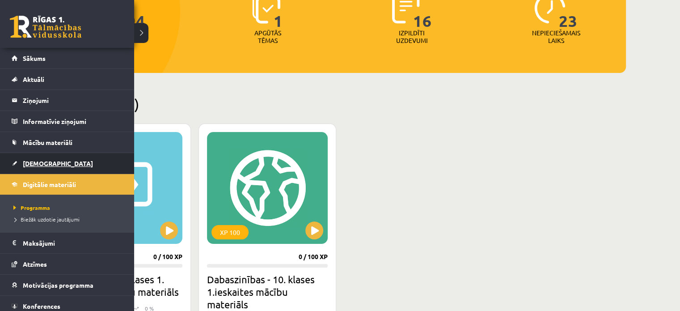
click at [43, 166] on link "[DEMOGRAPHIC_DATA]" at bounding box center [67, 163] width 111 height 21
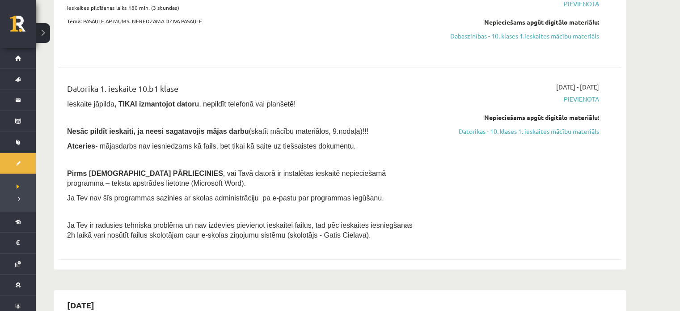
scroll to position [195, 0]
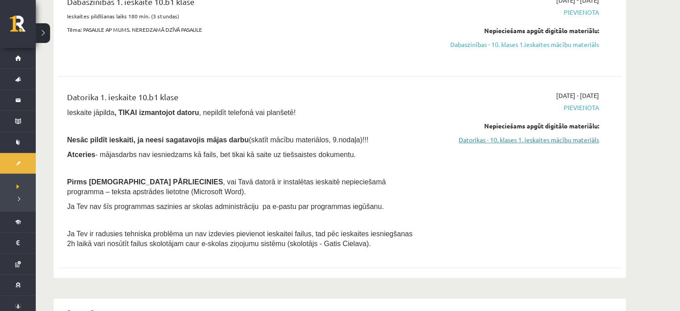
click at [513, 143] on link "Datorikas - 10. klases 1. ieskaites mācību materiāls" at bounding box center [515, 139] width 169 height 9
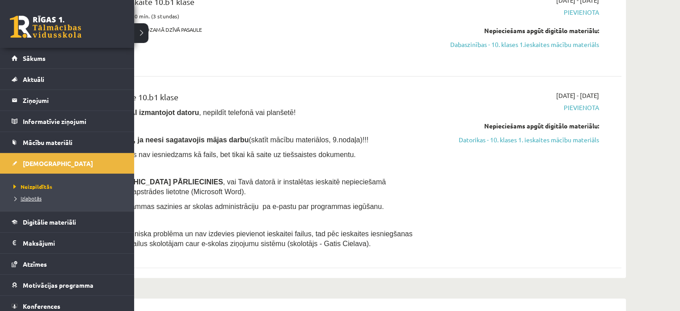
click at [29, 196] on span "Izlabotās" at bounding box center [26, 198] width 30 height 7
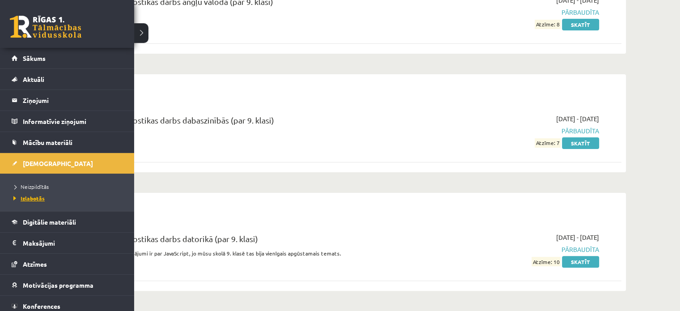
scroll to position [192, 0]
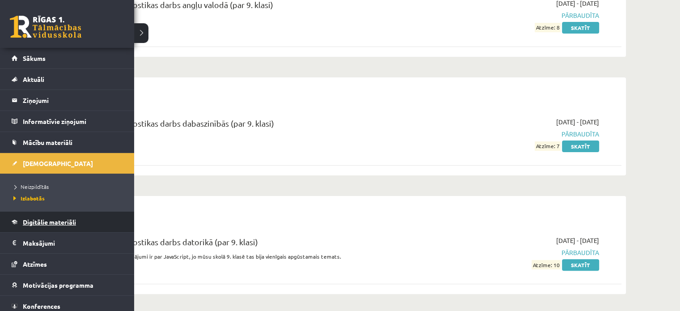
click at [34, 218] on link "Digitālie materiāli" at bounding box center [67, 222] width 111 height 21
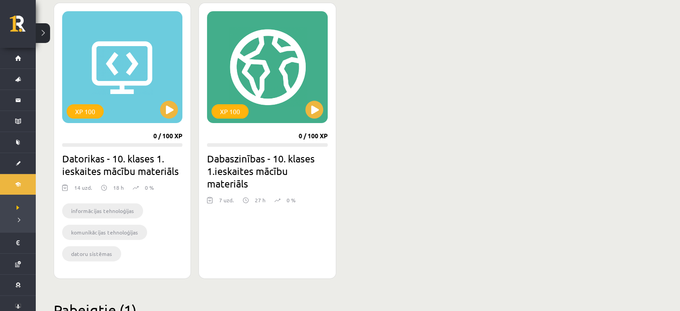
scroll to position [235, 0]
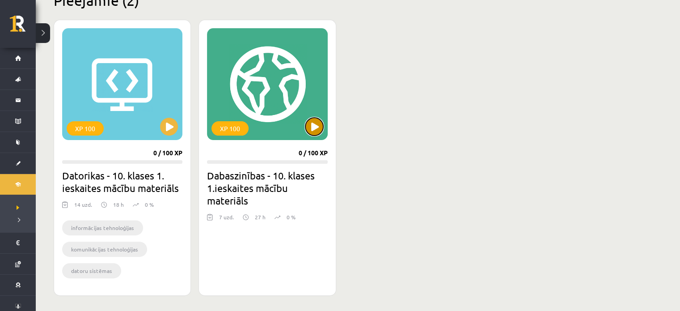
click at [310, 121] on button at bounding box center [315, 127] width 18 height 18
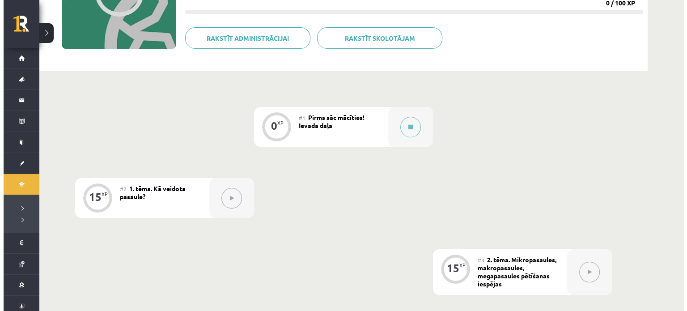
scroll to position [136, 0]
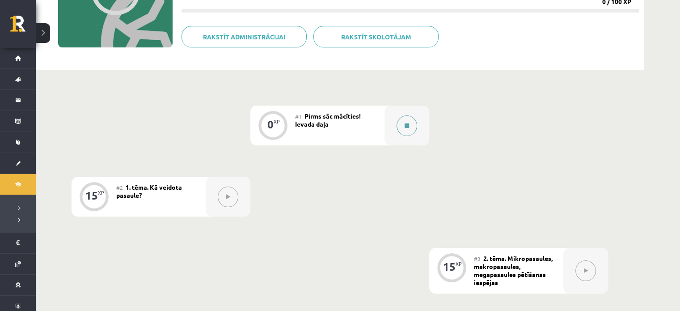
click at [412, 126] on button at bounding box center [407, 125] width 21 height 21
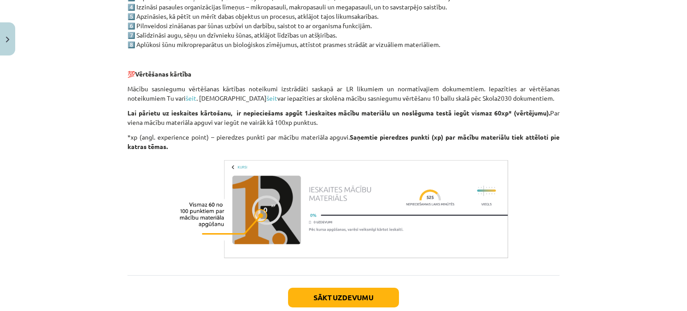
scroll to position [722, 0]
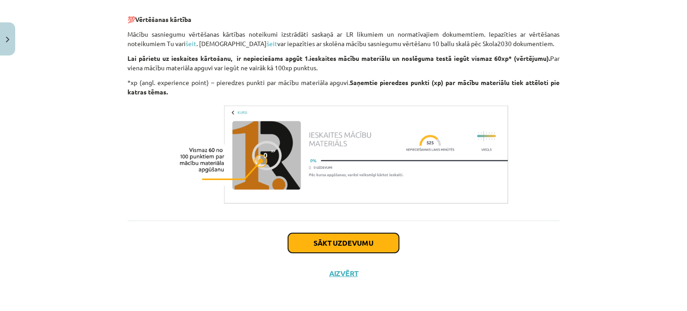
click at [327, 240] on button "Sākt uzdevumu" at bounding box center [343, 243] width 111 height 20
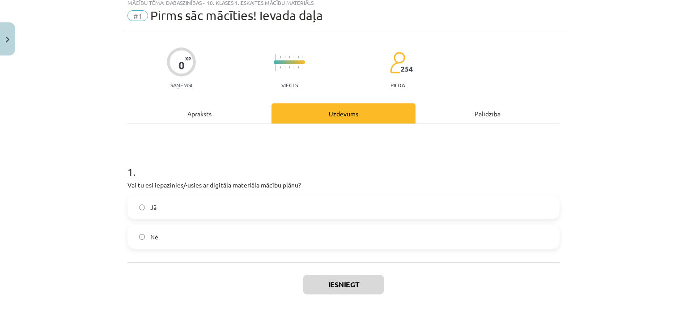
scroll to position [22, 0]
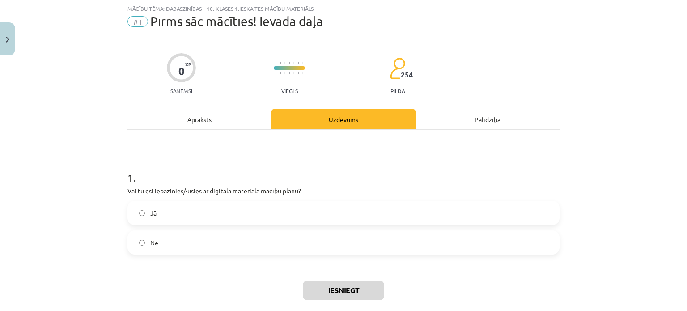
click at [284, 214] on label "Jā" at bounding box center [343, 213] width 430 height 22
click at [335, 286] on button "Iesniegt" at bounding box center [343, 290] width 81 height 20
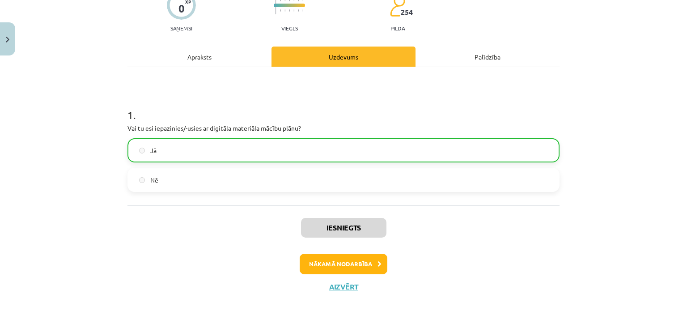
scroll to position [98, 0]
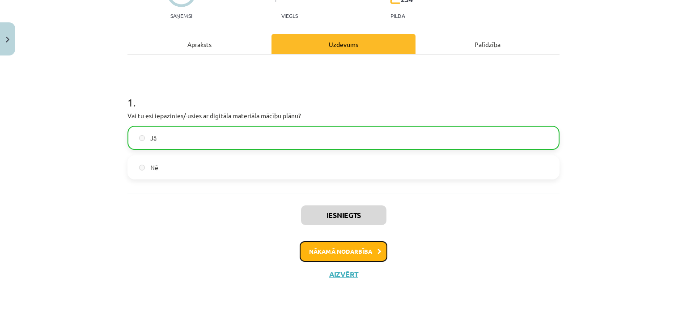
click at [355, 246] on button "Nākamā nodarbība" at bounding box center [344, 251] width 88 height 21
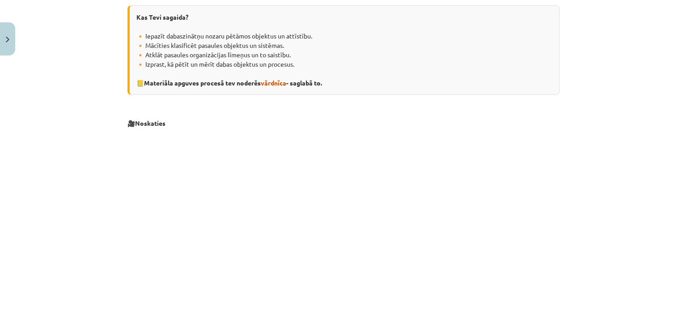
scroll to position [172, 0]
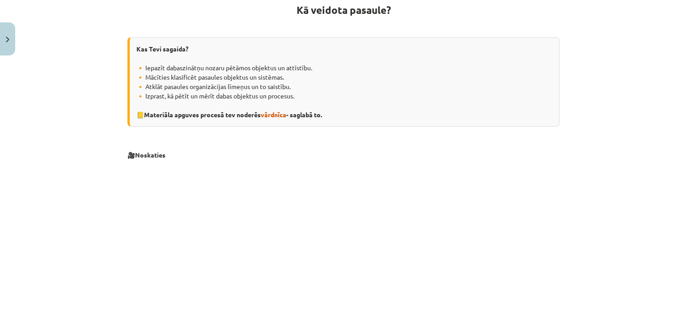
drag, startPoint x: 685, startPoint y: 76, endPoint x: 415, endPoint y: 17, distance: 276.4
click at [418, 16] on h1 "Kā veidota pasaule?" at bounding box center [343, 8] width 432 height 40
